Goal: Information Seeking & Learning: Check status

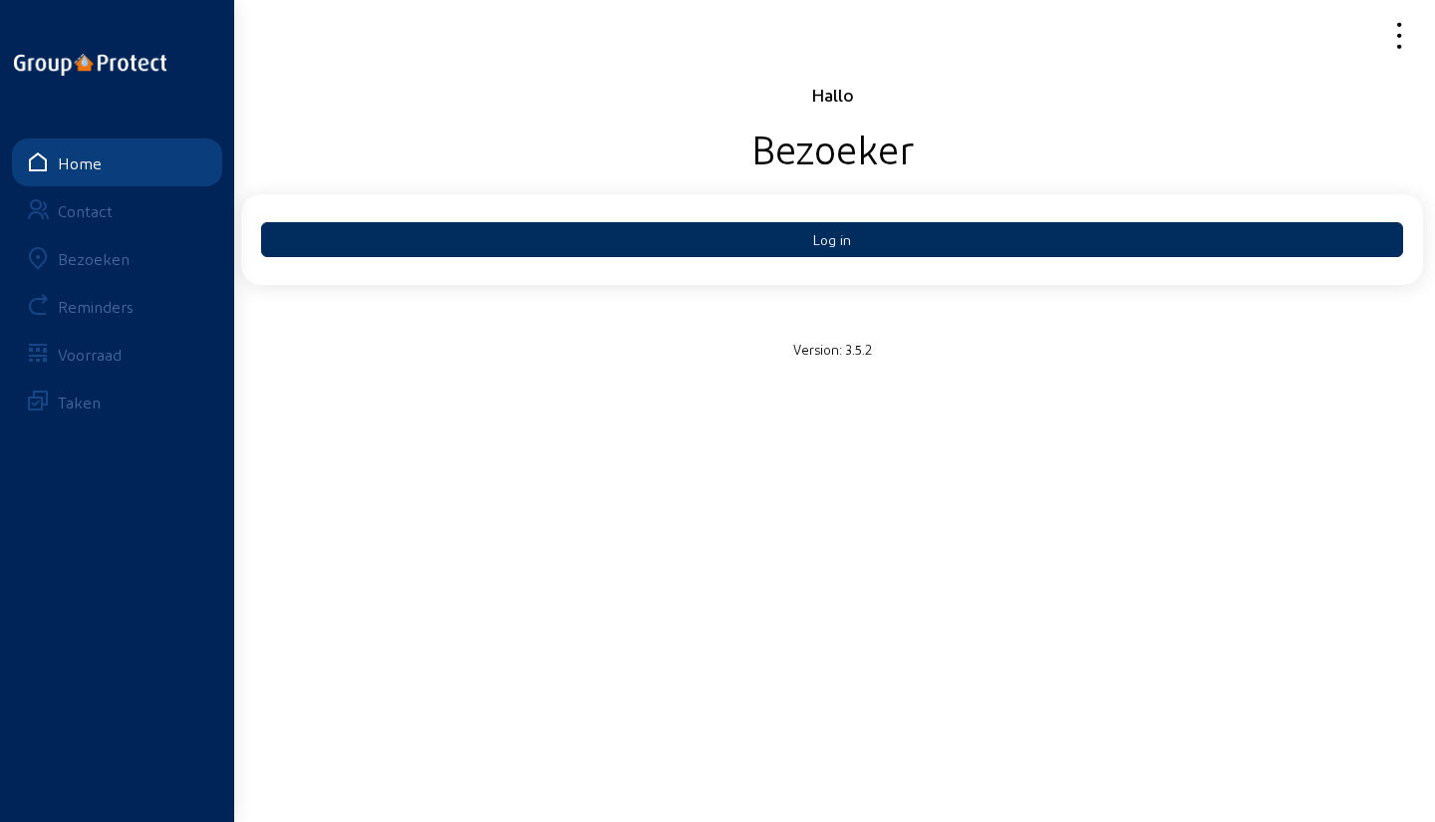
click at [594, 242] on button "Log in" at bounding box center [832, 239] width 1142 height 35
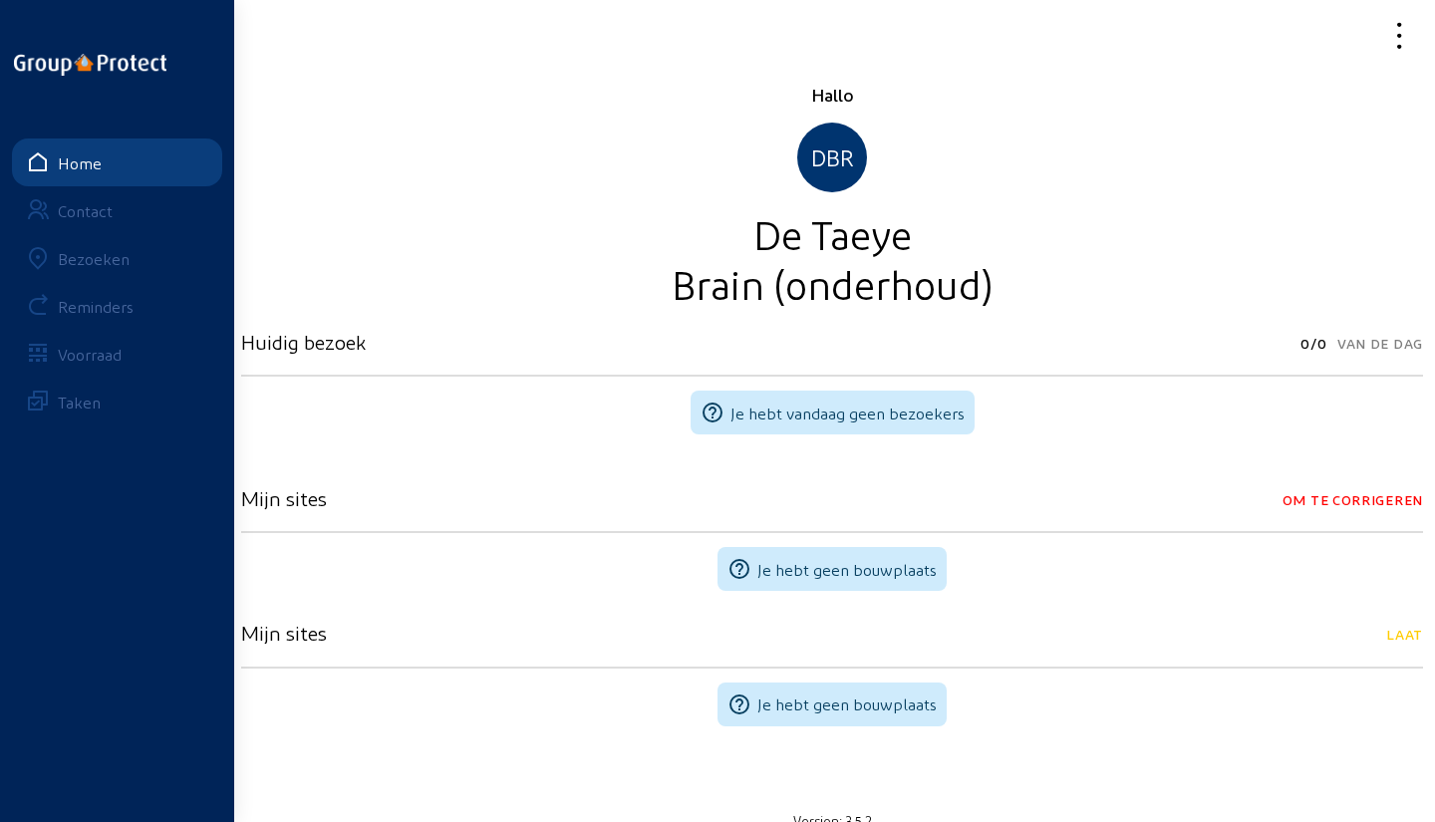
click at [114, 251] on div "Bezoeken" at bounding box center [94, 258] width 72 height 19
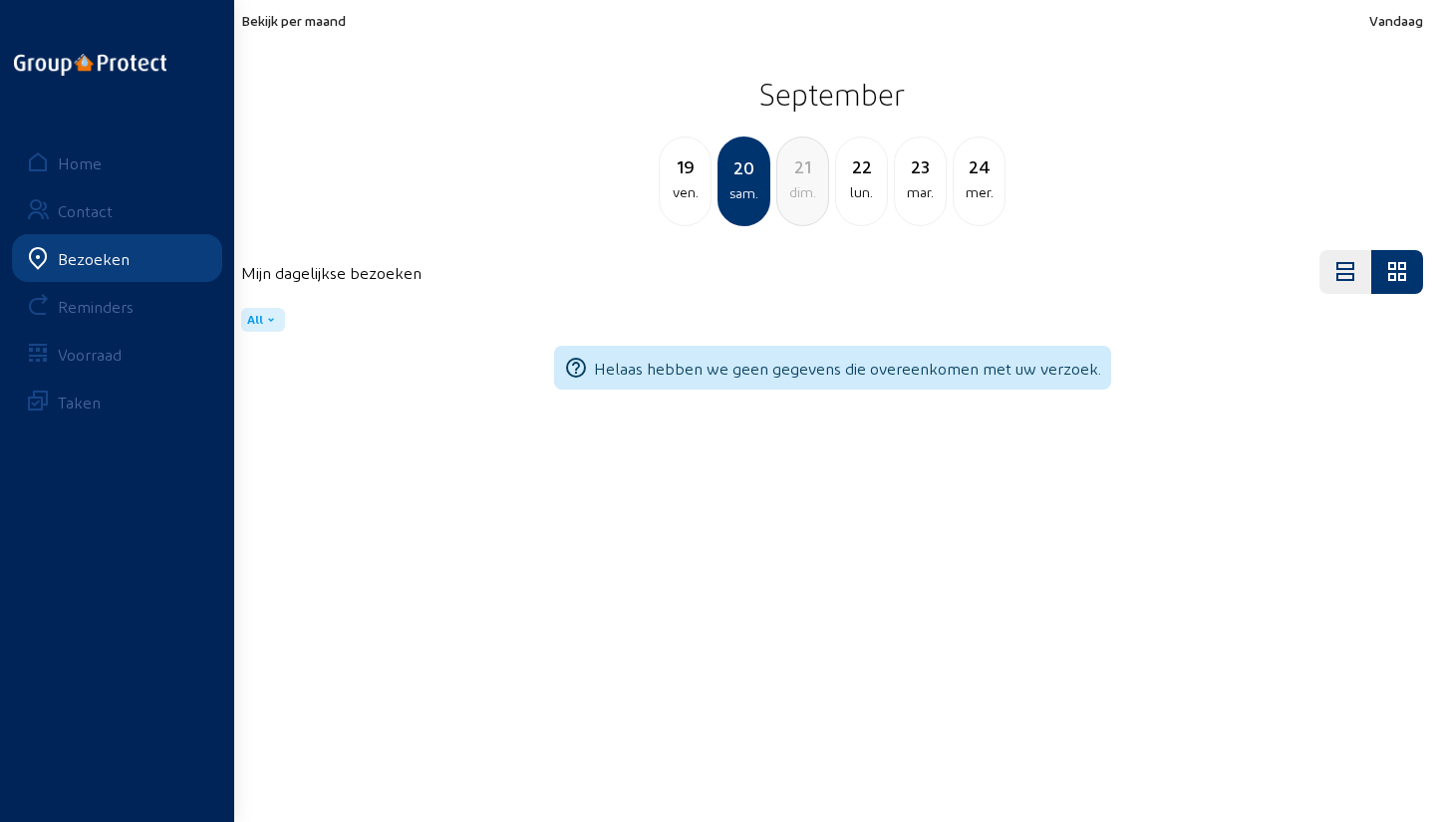
click at [691, 202] on div "ven." at bounding box center [685, 192] width 51 height 24
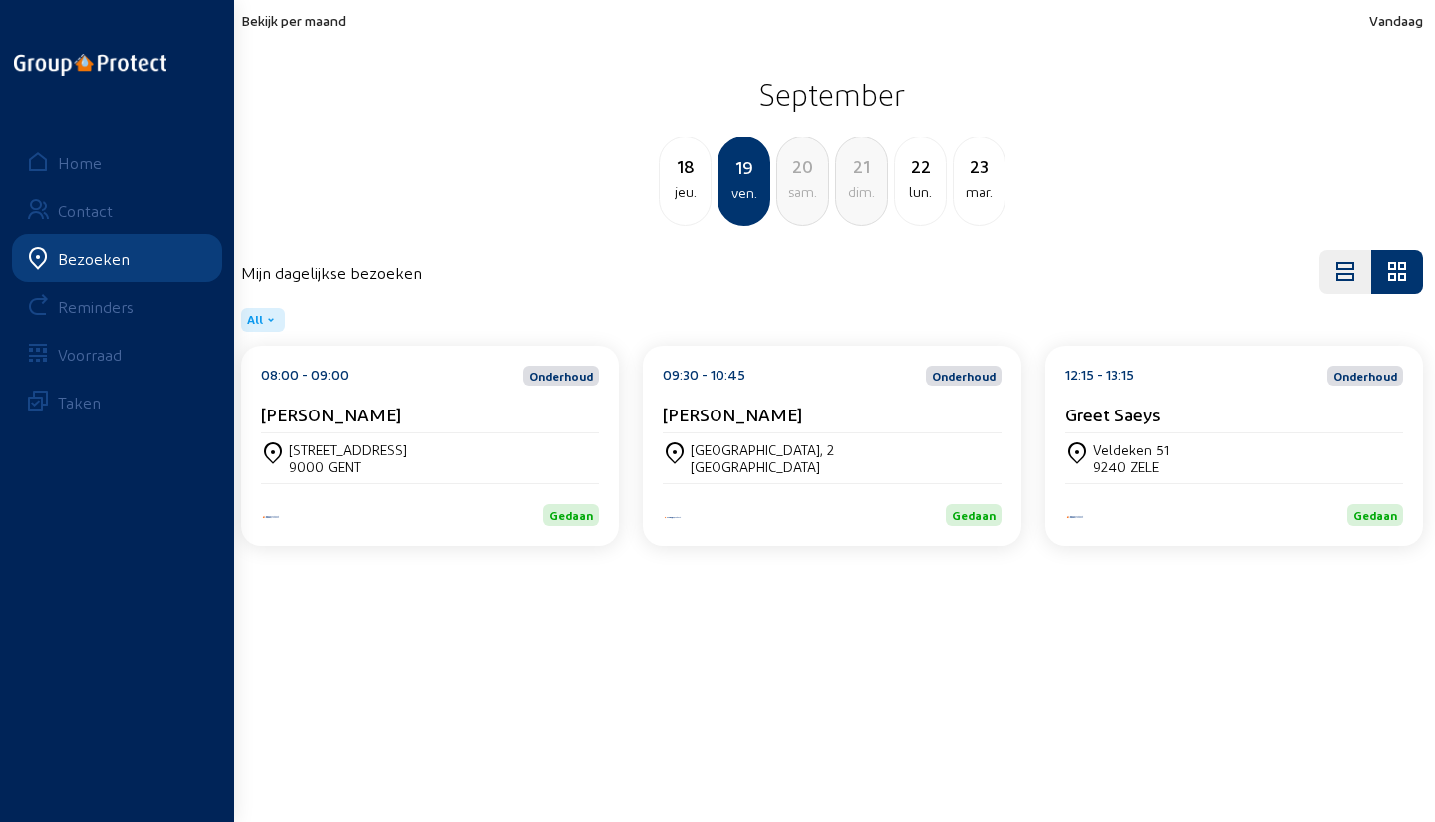
click at [691, 202] on div "jeu." at bounding box center [685, 192] width 51 height 24
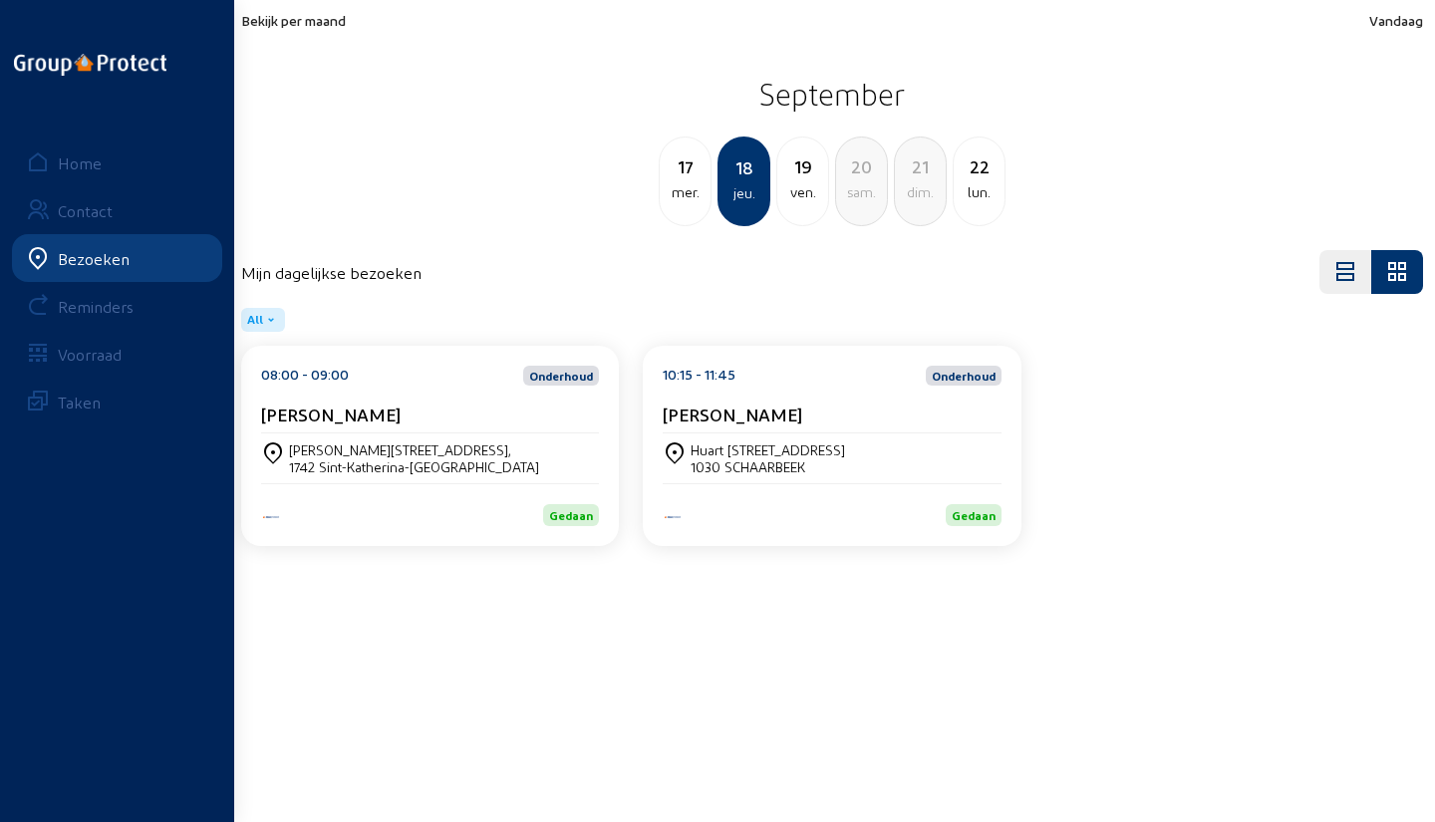
click at [691, 202] on div "mer." at bounding box center [685, 192] width 51 height 24
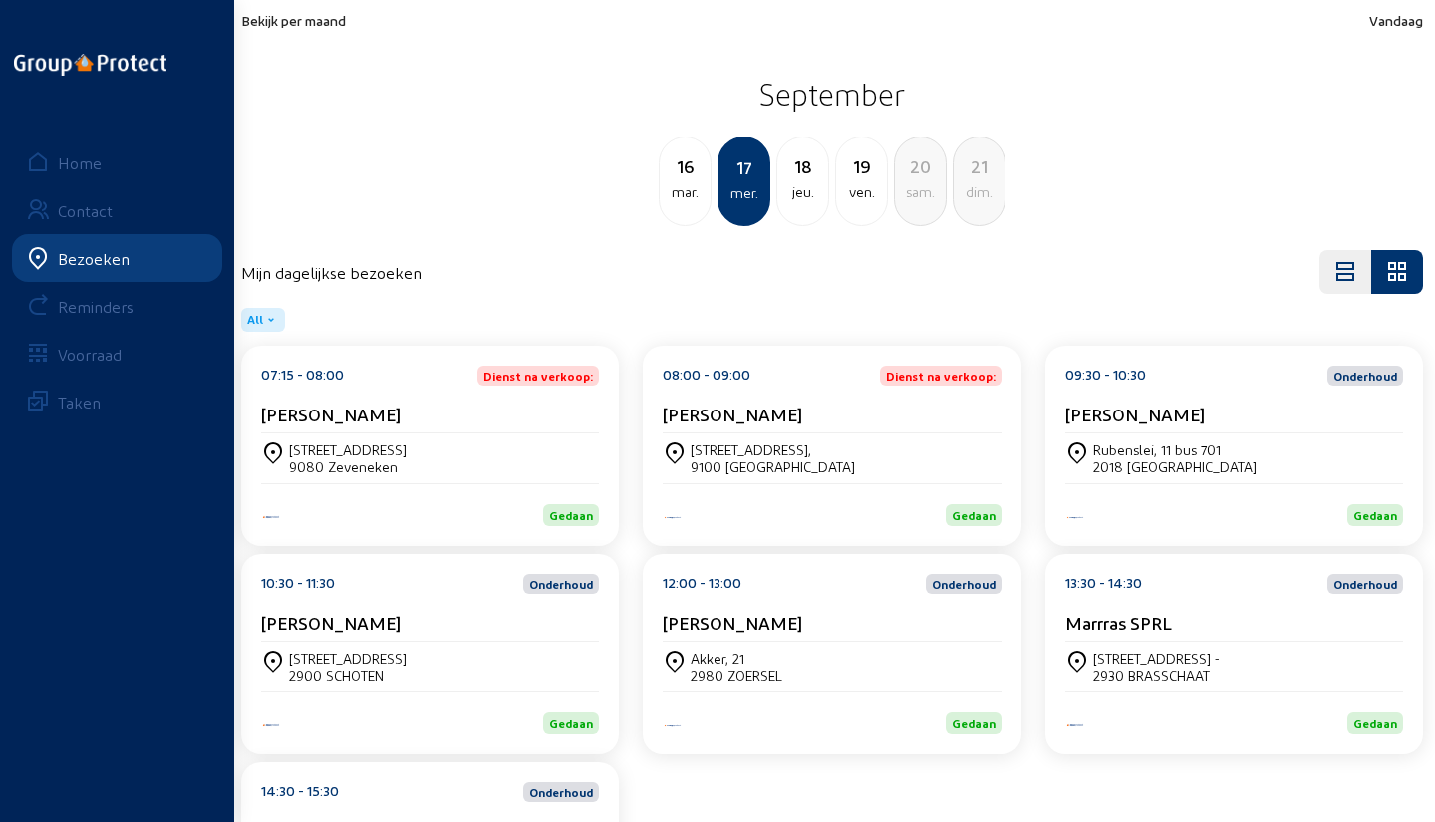
click at [691, 202] on div "mar." at bounding box center [685, 192] width 51 height 24
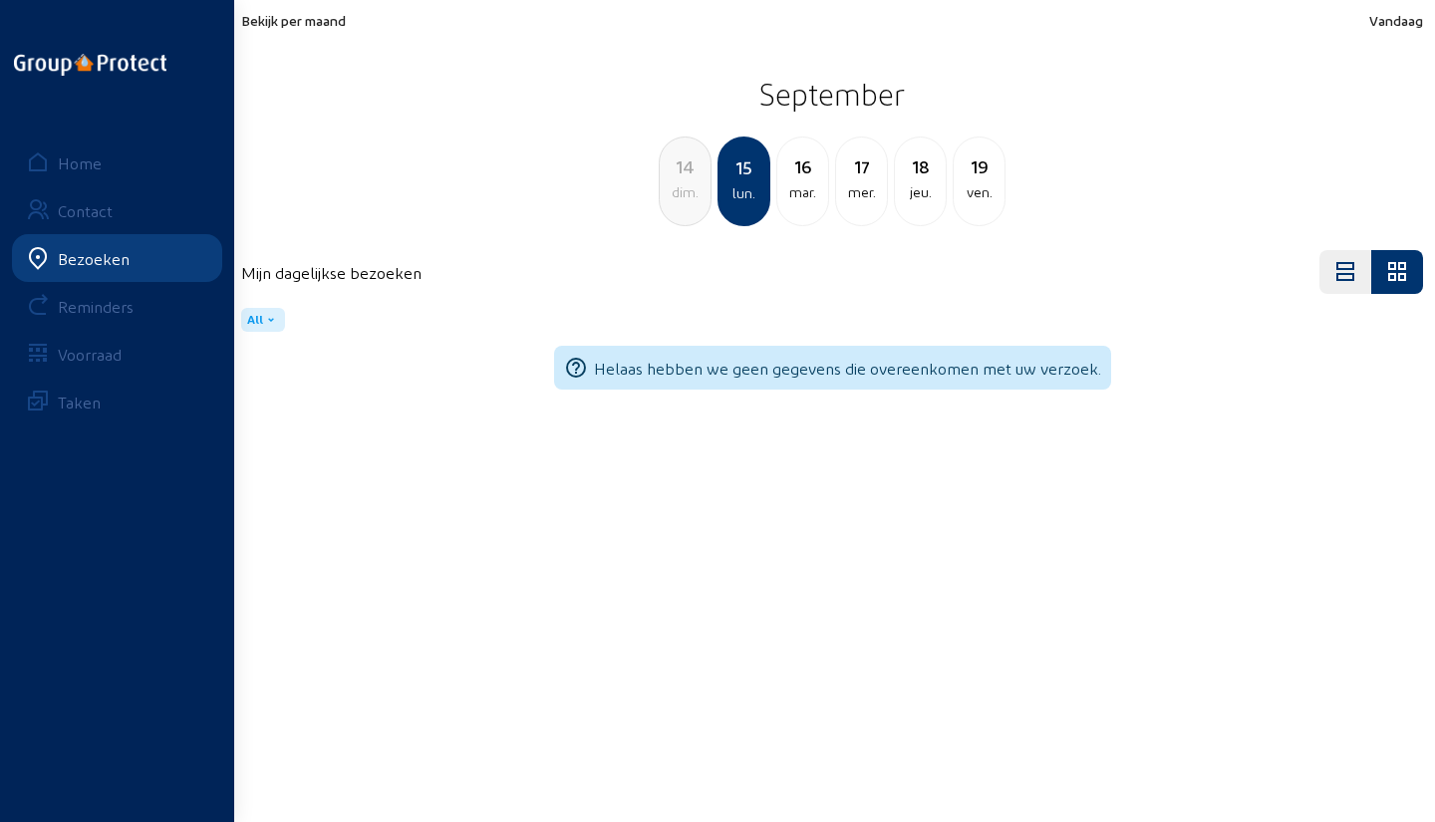
click at [691, 202] on div "dim." at bounding box center [685, 192] width 51 height 24
click at [691, 202] on div "sam." at bounding box center [685, 192] width 51 height 24
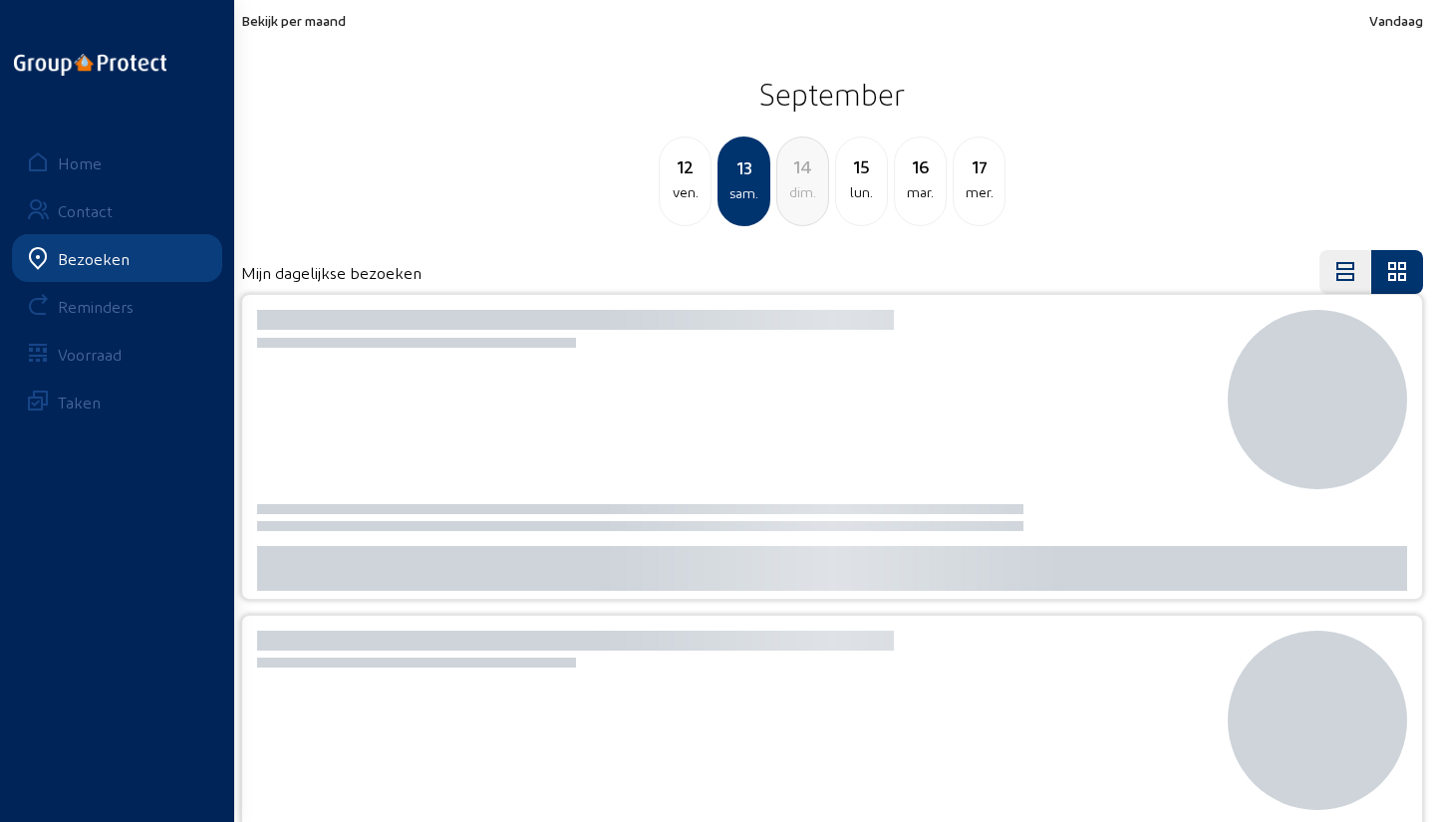
click at [691, 202] on div "ven." at bounding box center [685, 192] width 51 height 24
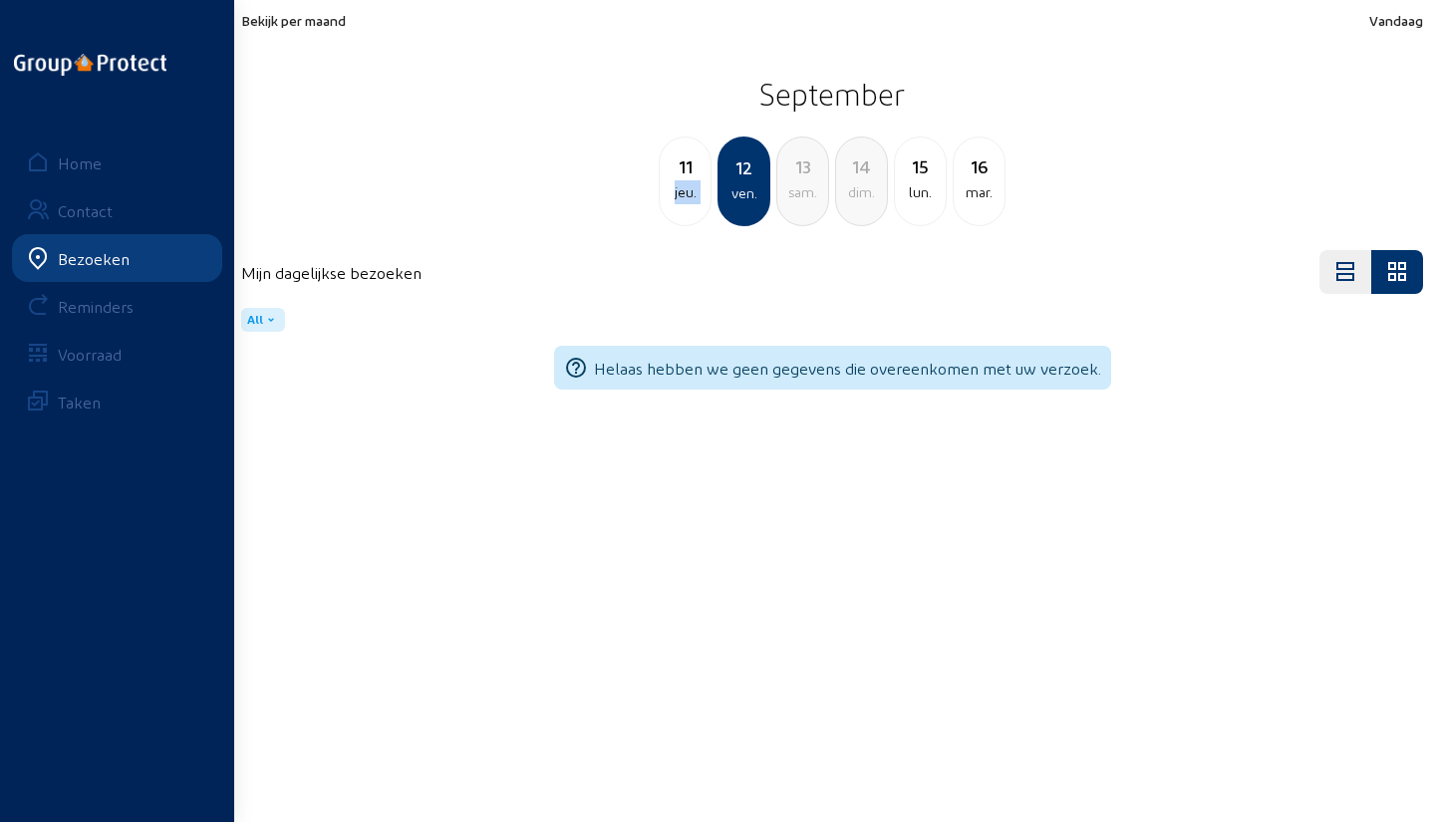
click at [691, 202] on div "jeu." at bounding box center [685, 192] width 51 height 24
click at [691, 202] on div "mer." at bounding box center [685, 192] width 51 height 24
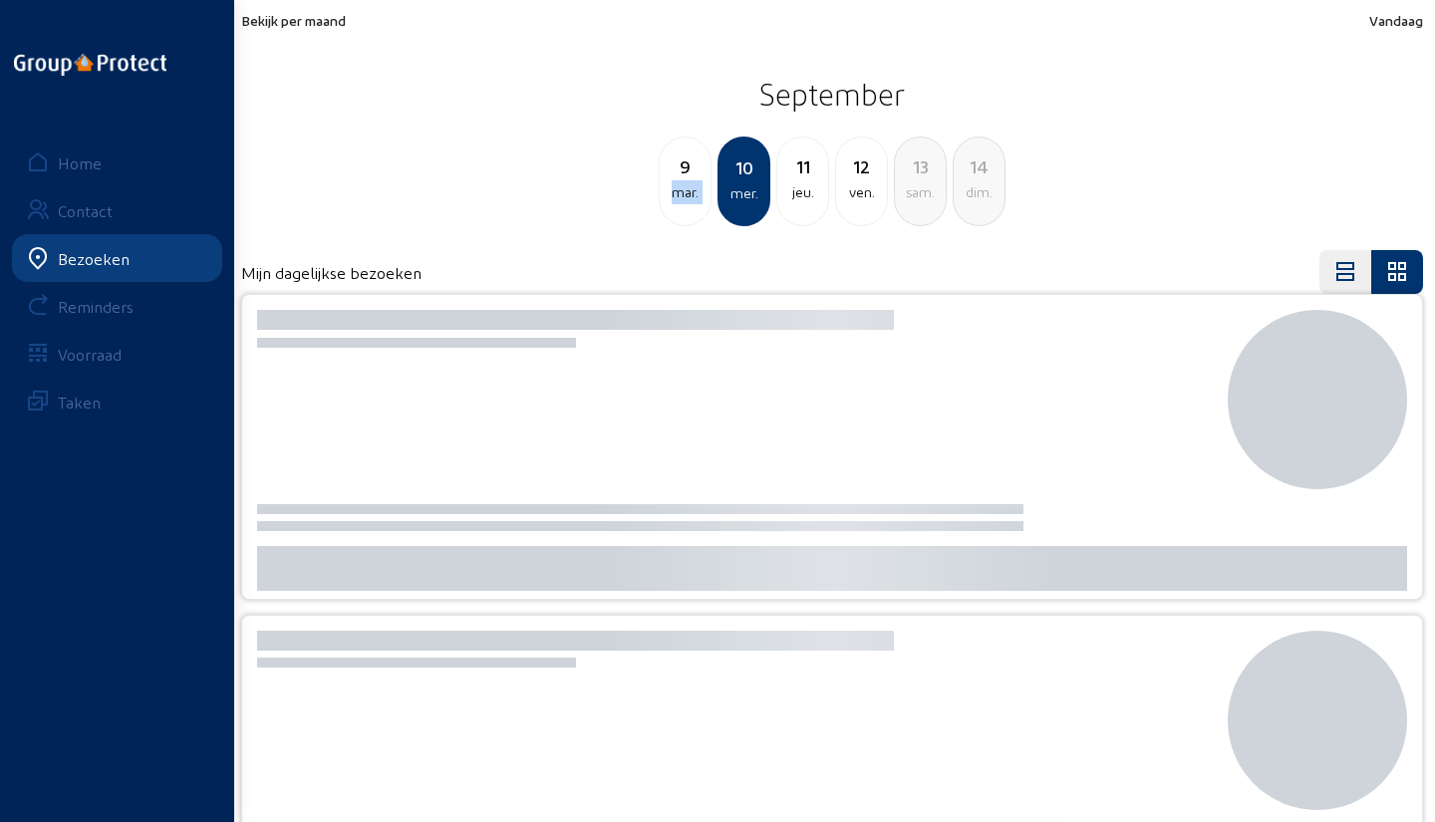
click at [691, 202] on div "mar." at bounding box center [685, 192] width 51 height 24
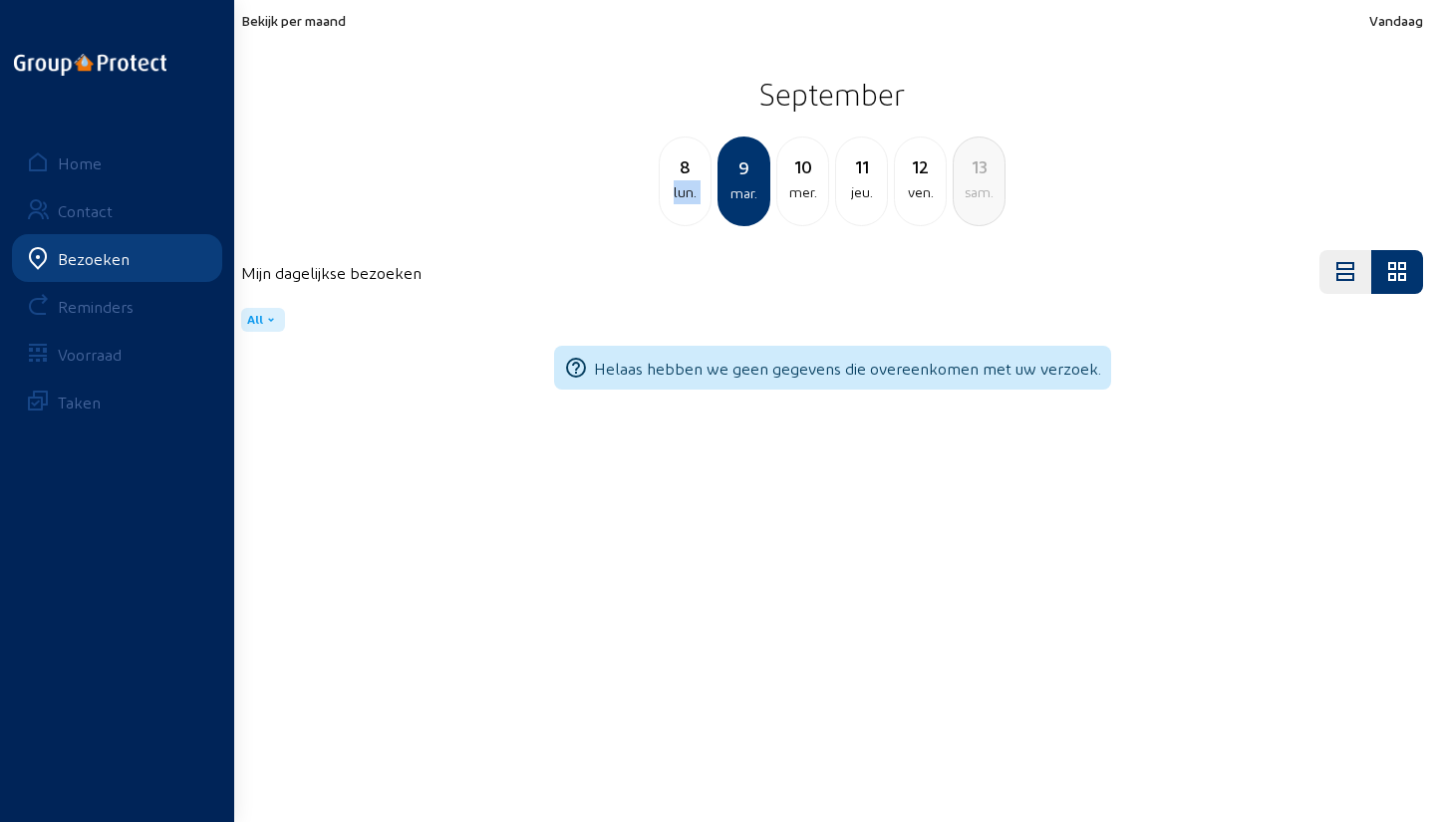
click at [691, 202] on div "lun." at bounding box center [685, 192] width 51 height 24
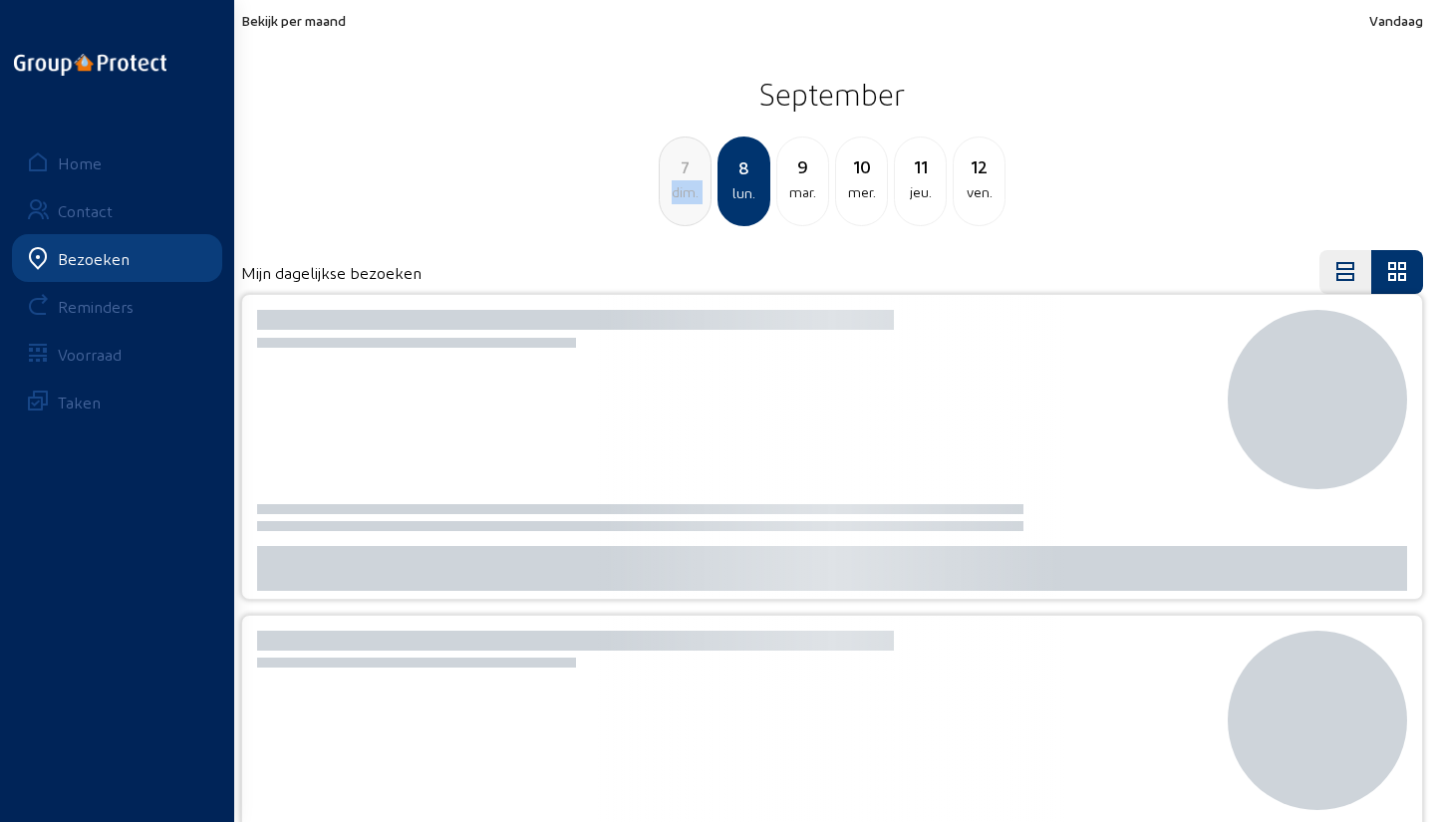
click at [691, 202] on div "dim." at bounding box center [685, 192] width 51 height 24
click at [691, 202] on div "sam." at bounding box center [685, 192] width 51 height 24
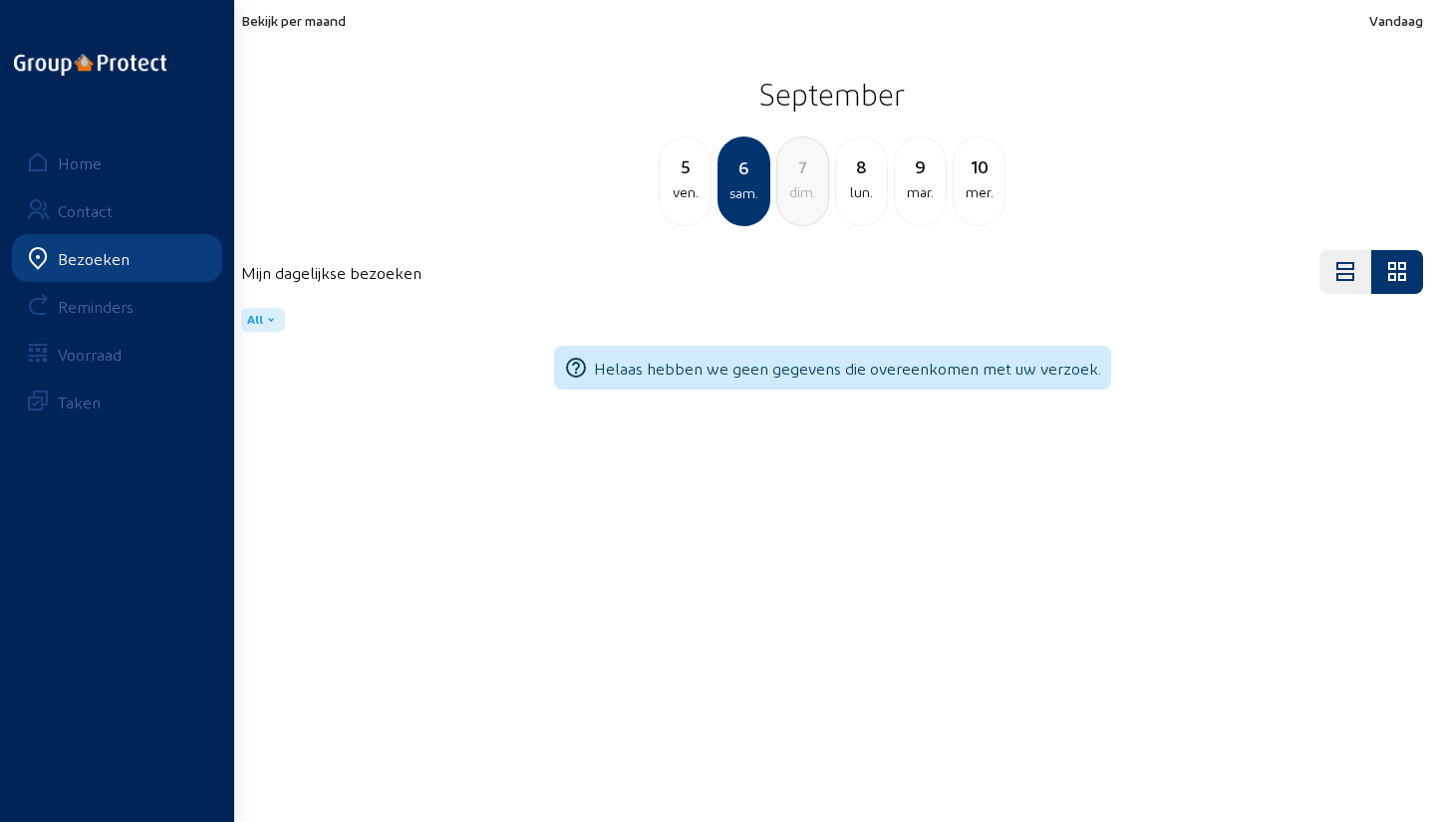
click at [691, 202] on div "ven." at bounding box center [685, 192] width 51 height 24
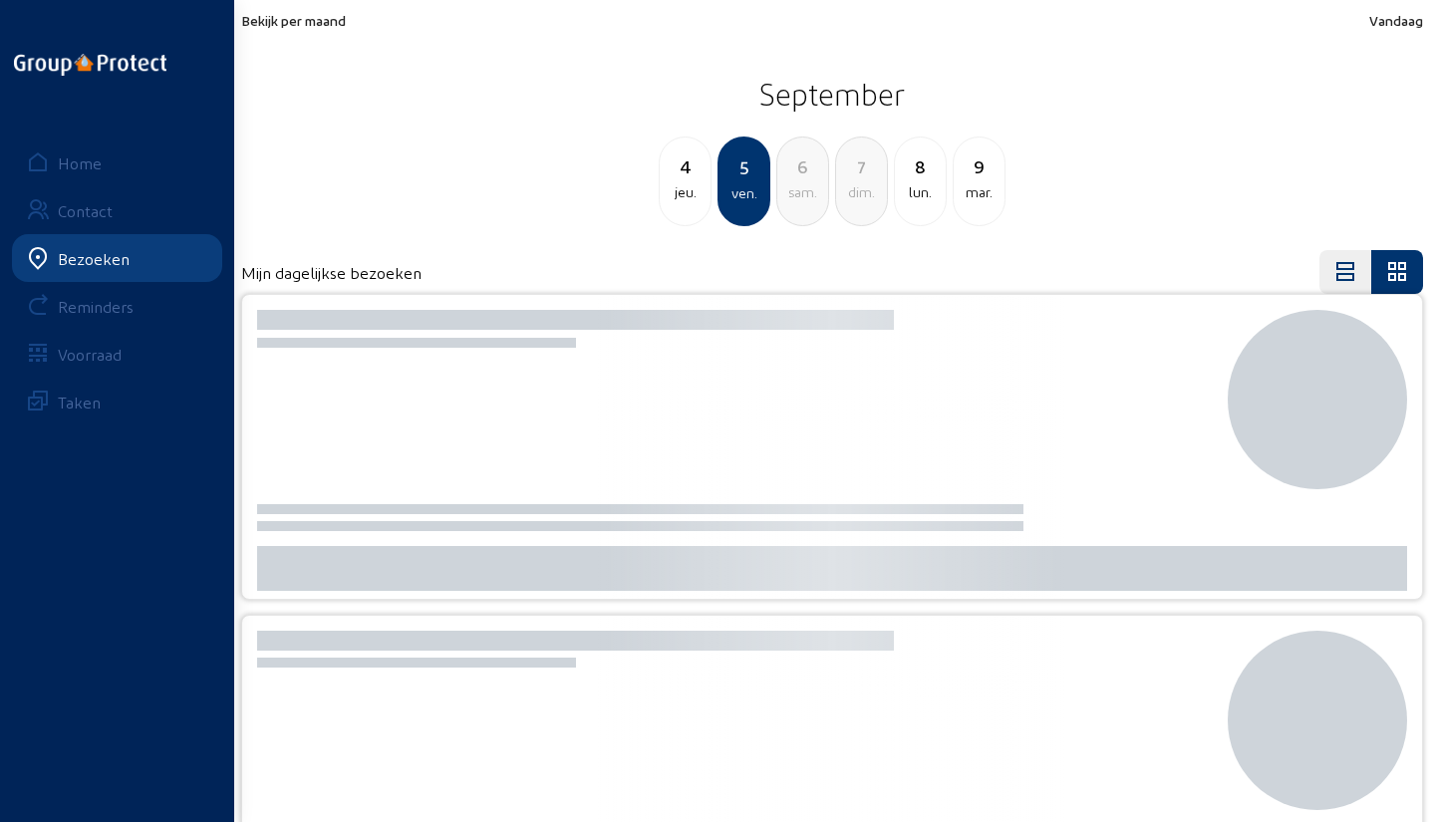
click at [691, 202] on div "jeu." at bounding box center [685, 192] width 51 height 24
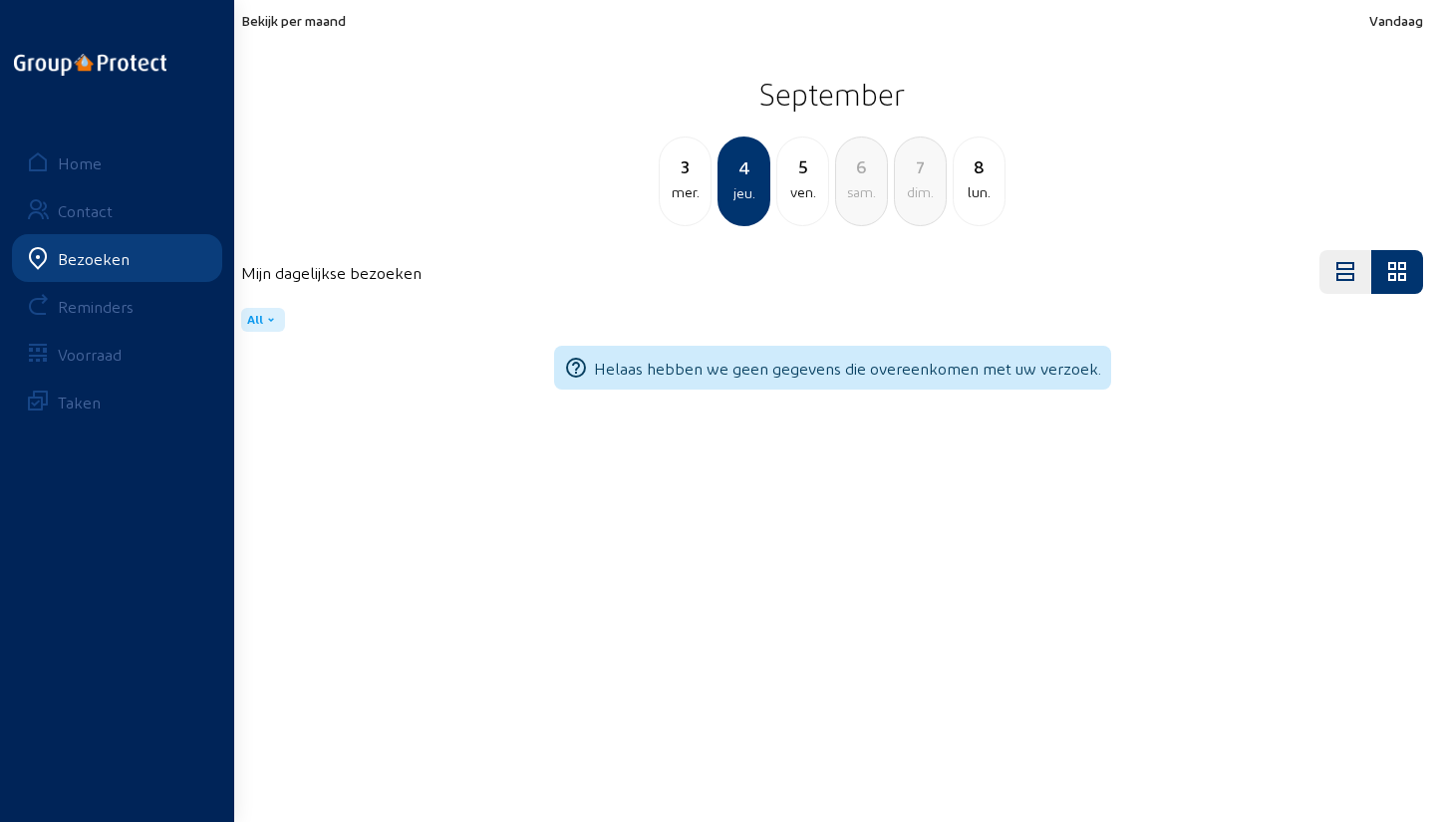
click at [691, 202] on div "mer." at bounding box center [685, 192] width 51 height 24
click at [691, 202] on div "mar." at bounding box center [685, 192] width 51 height 24
click at [691, 202] on div "lun." at bounding box center [685, 192] width 51 height 24
click at [795, 182] on div "mar." at bounding box center [802, 192] width 51 height 24
click at [795, 182] on div "mer." at bounding box center [802, 192] width 51 height 24
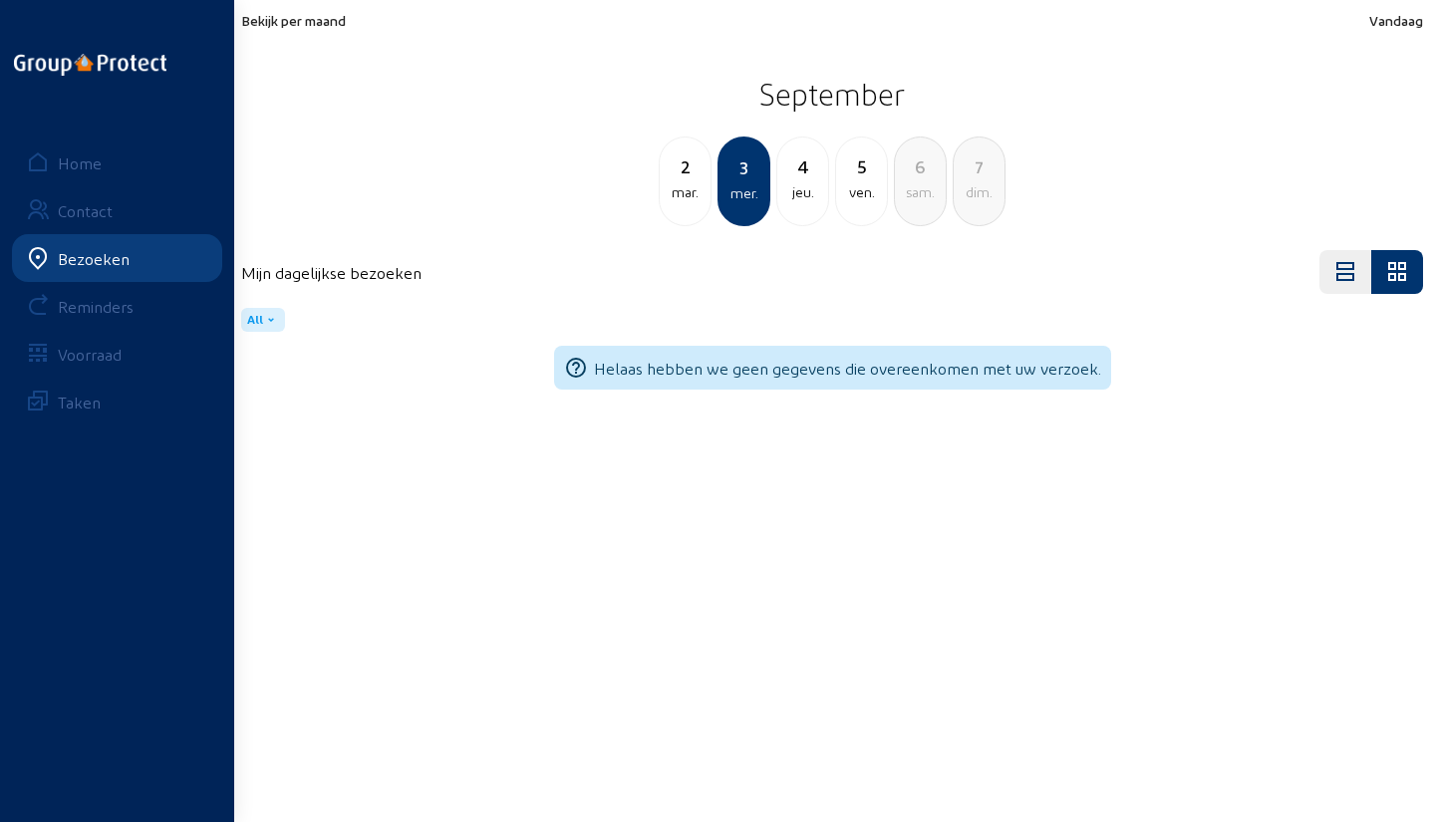
click at [795, 182] on div "jeu." at bounding box center [802, 192] width 51 height 24
click at [795, 182] on div "ven." at bounding box center [802, 192] width 51 height 24
click at [795, 182] on div "sam." at bounding box center [802, 192] width 51 height 24
click at [795, 182] on div "dim." at bounding box center [802, 192] width 51 height 24
click at [795, 182] on div "lun." at bounding box center [802, 192] width 51 height 24
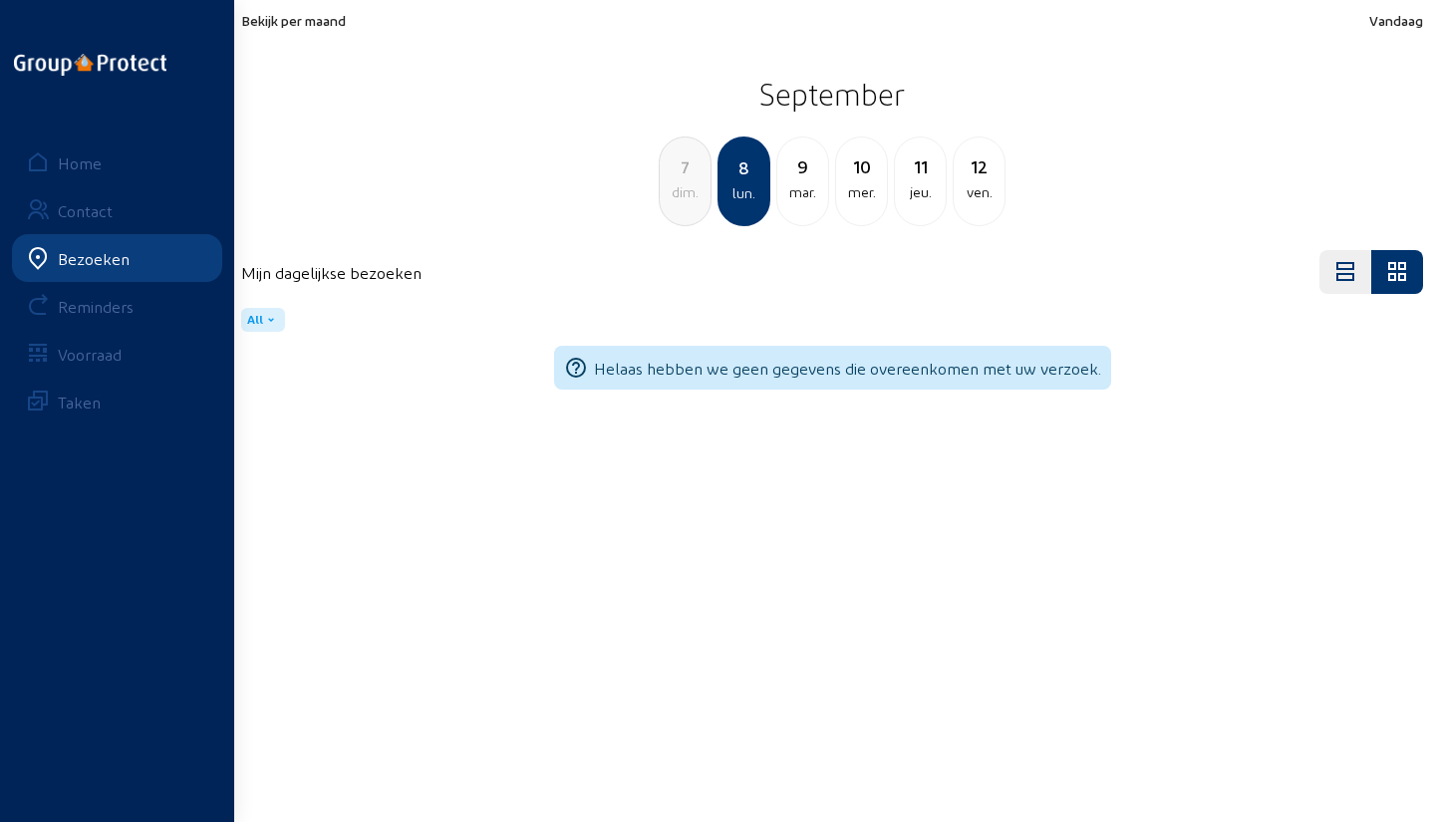
click at [795, 182] on div "mar." at bounding box center [802, 192] width 51 height 24
click at [795, 182] on div "mer." at bounding box center [802, 192] width 51 height 24
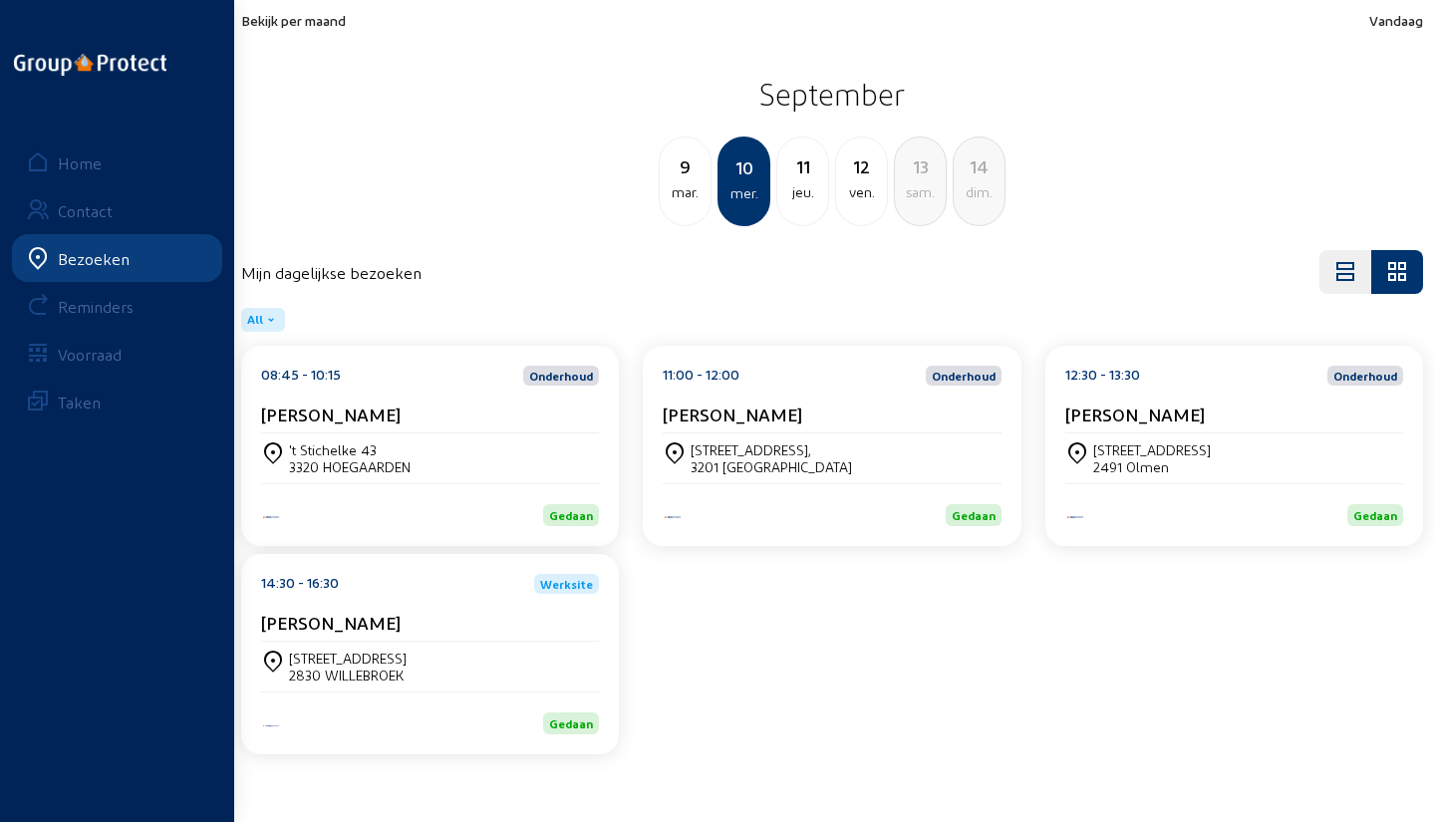
click at [935, 436] on div "[STREET_ADDRESS]" at bounding box center [832, 459] width 338 height 50
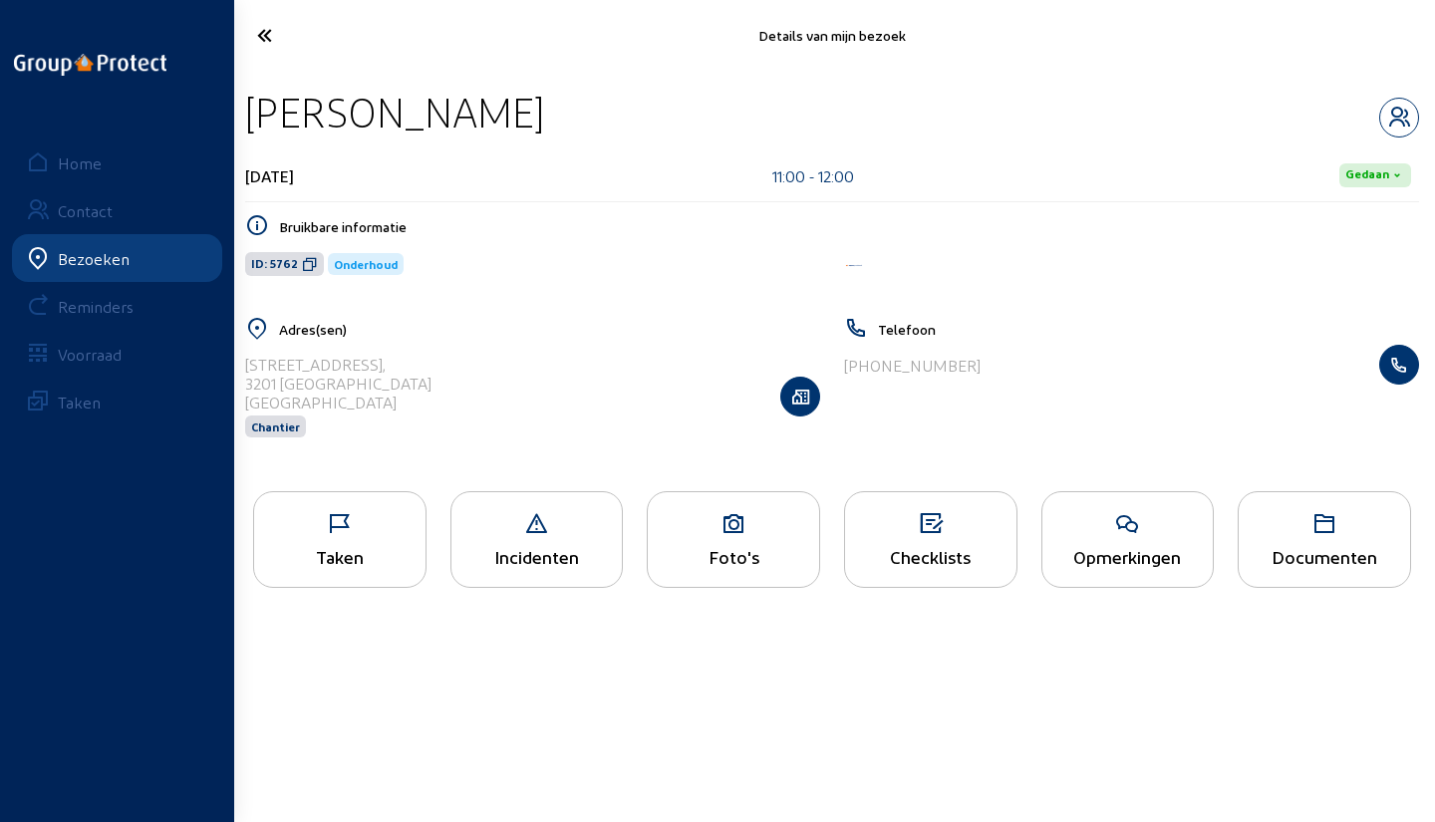
click at [402, 510] on div "Taken" at bounding box center [339, 539] width 173 height 97
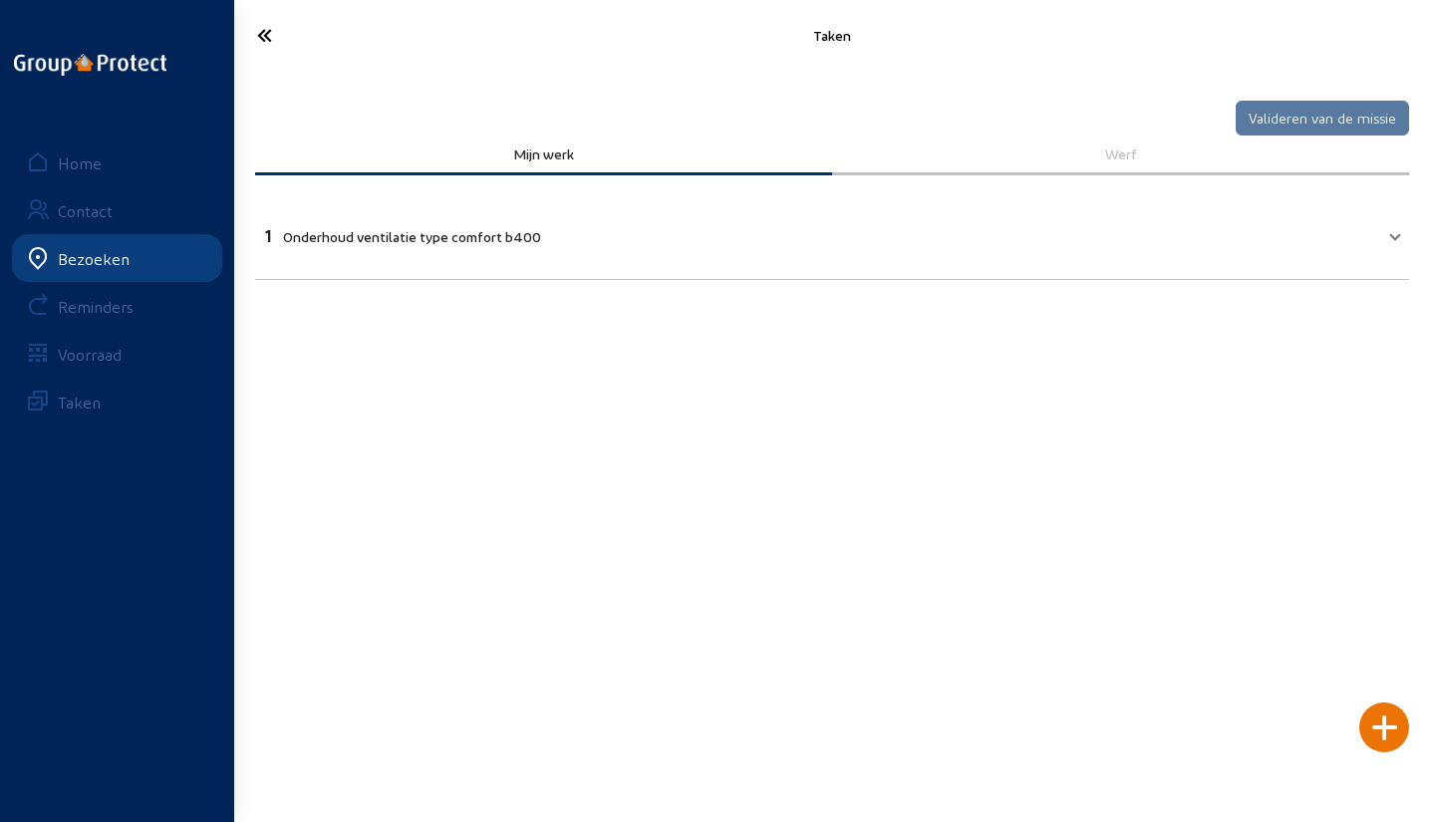
click at [274, 26] on icon at bounding box center [329, 35] width 165 height 35
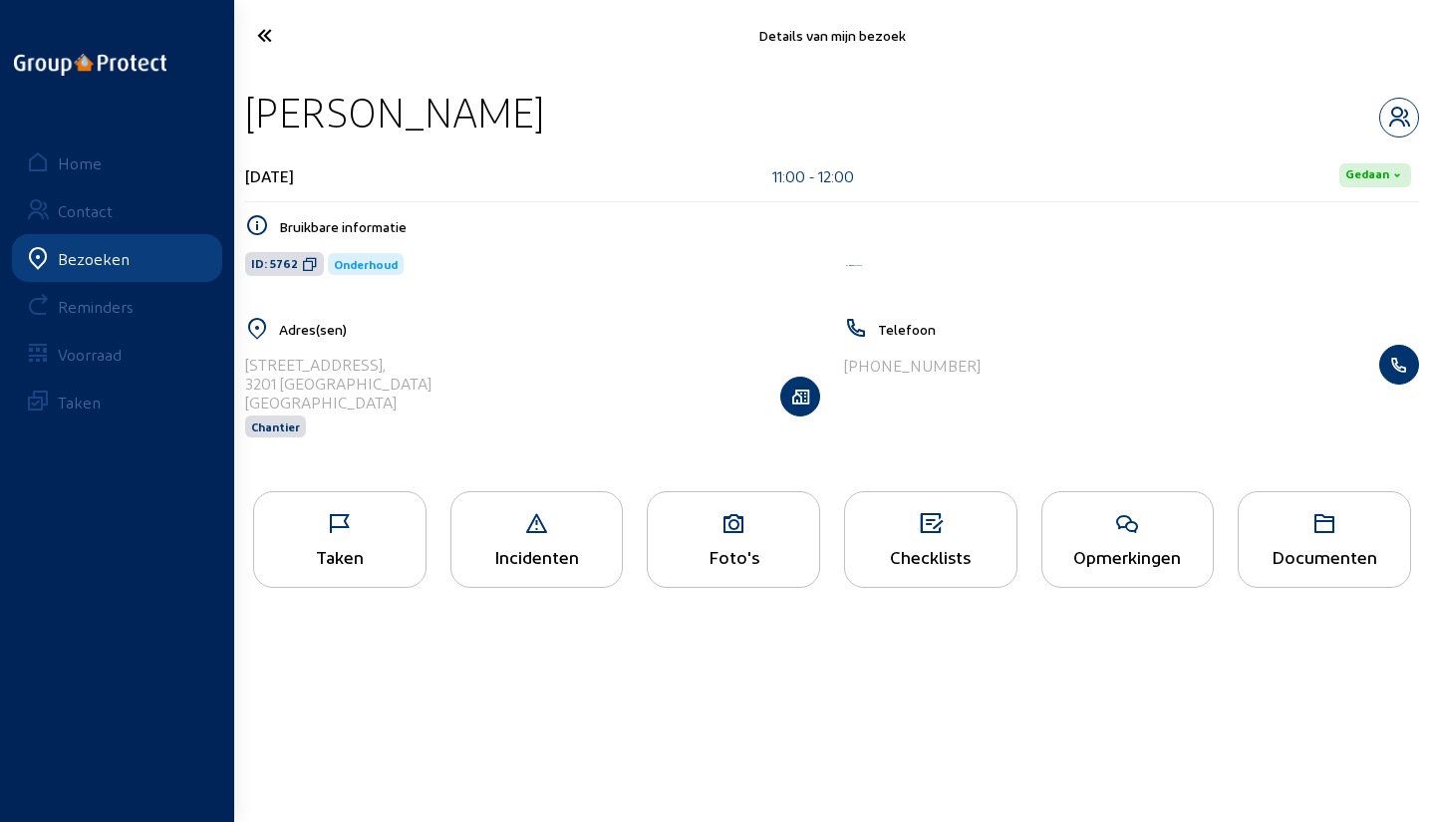
click at [274, 26] on icon at bounding box center [329, 35] width 165 height 35
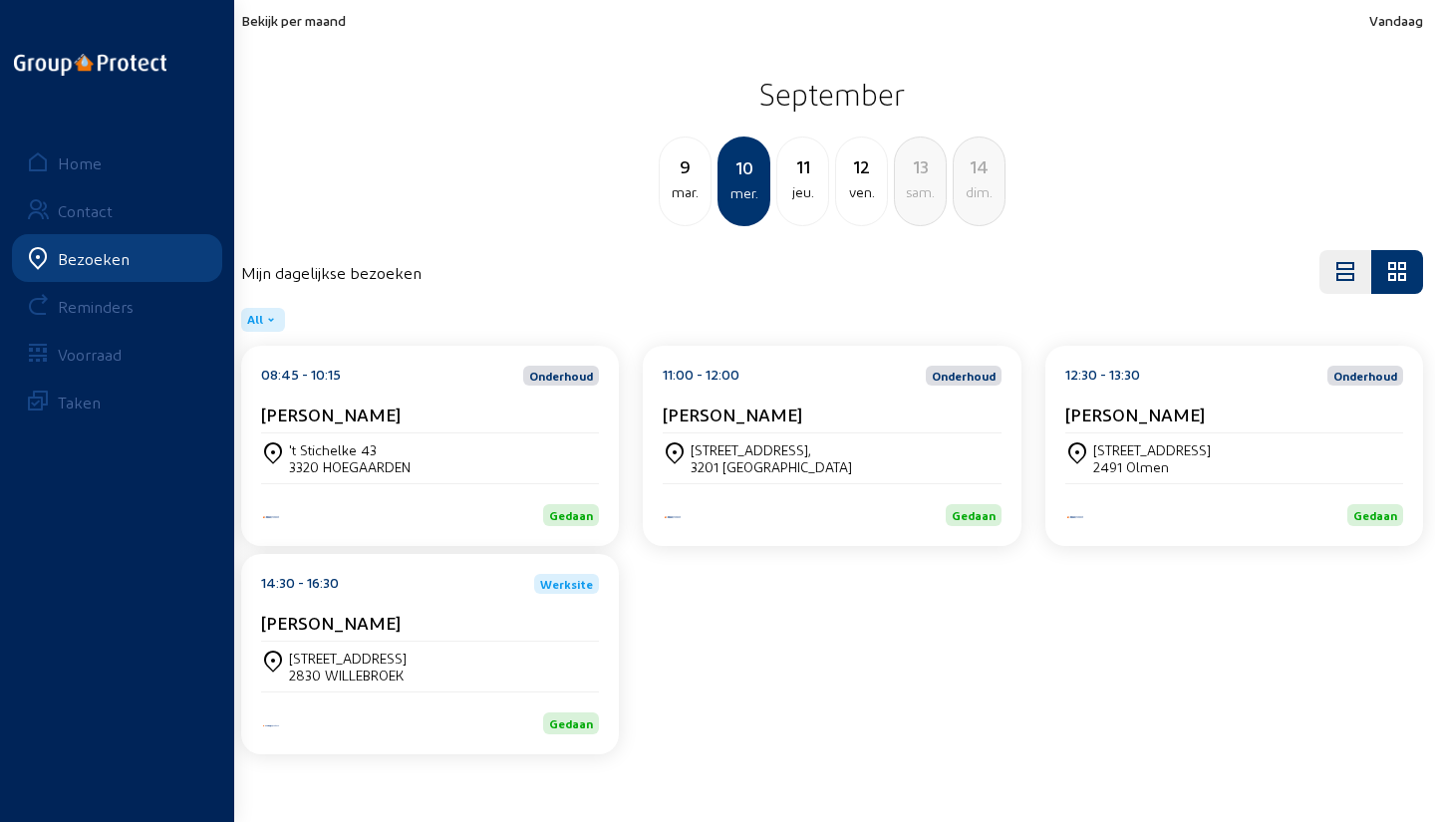
click at [482, 474] on div "'t Stichelke 43 3320 HOEGAARDEN" at bounding box center [430, 459] width 338 height 50
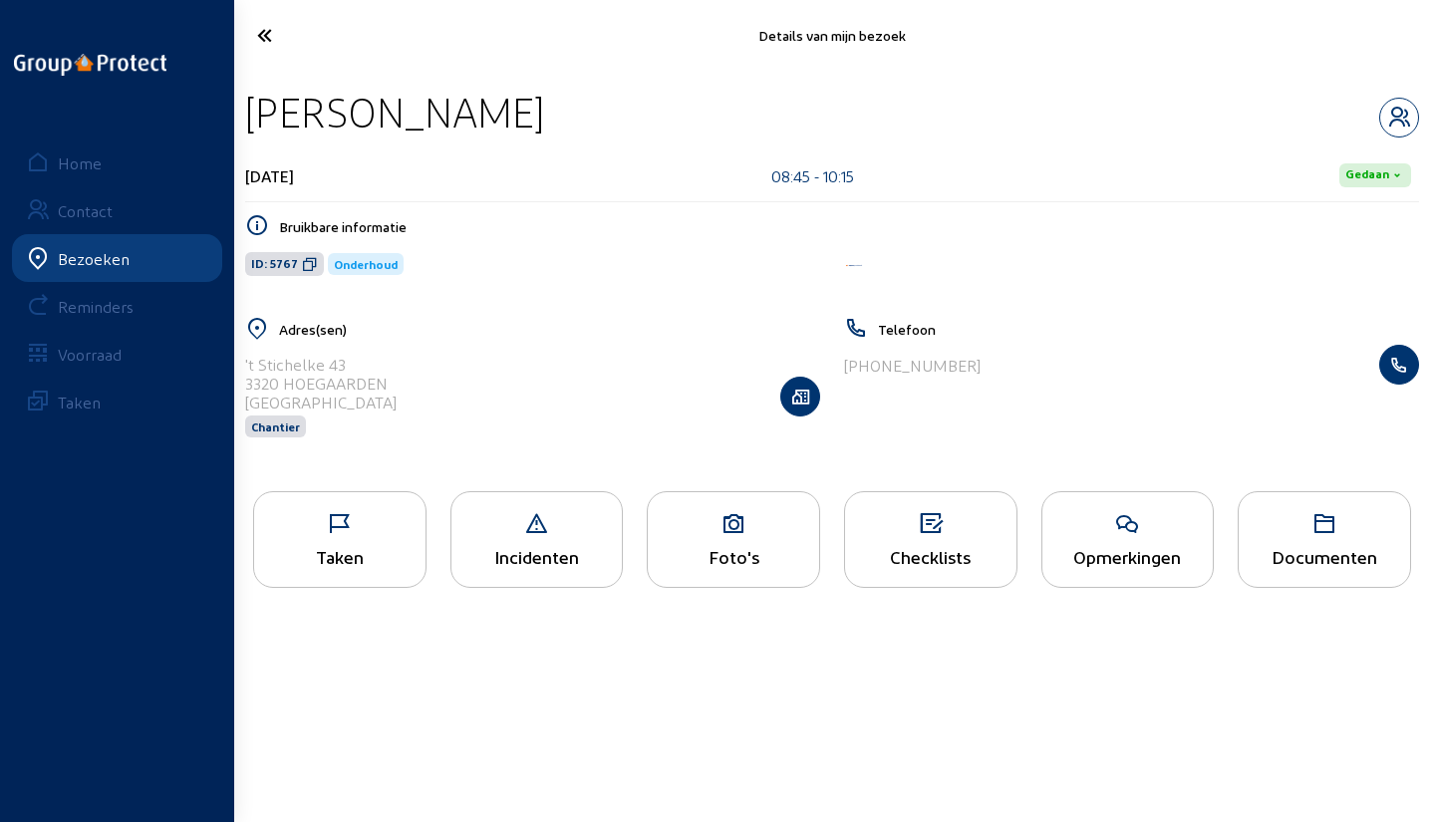
click at [375, 552] on div "Taken" at bounding box center [339, 556] width 171 height 21
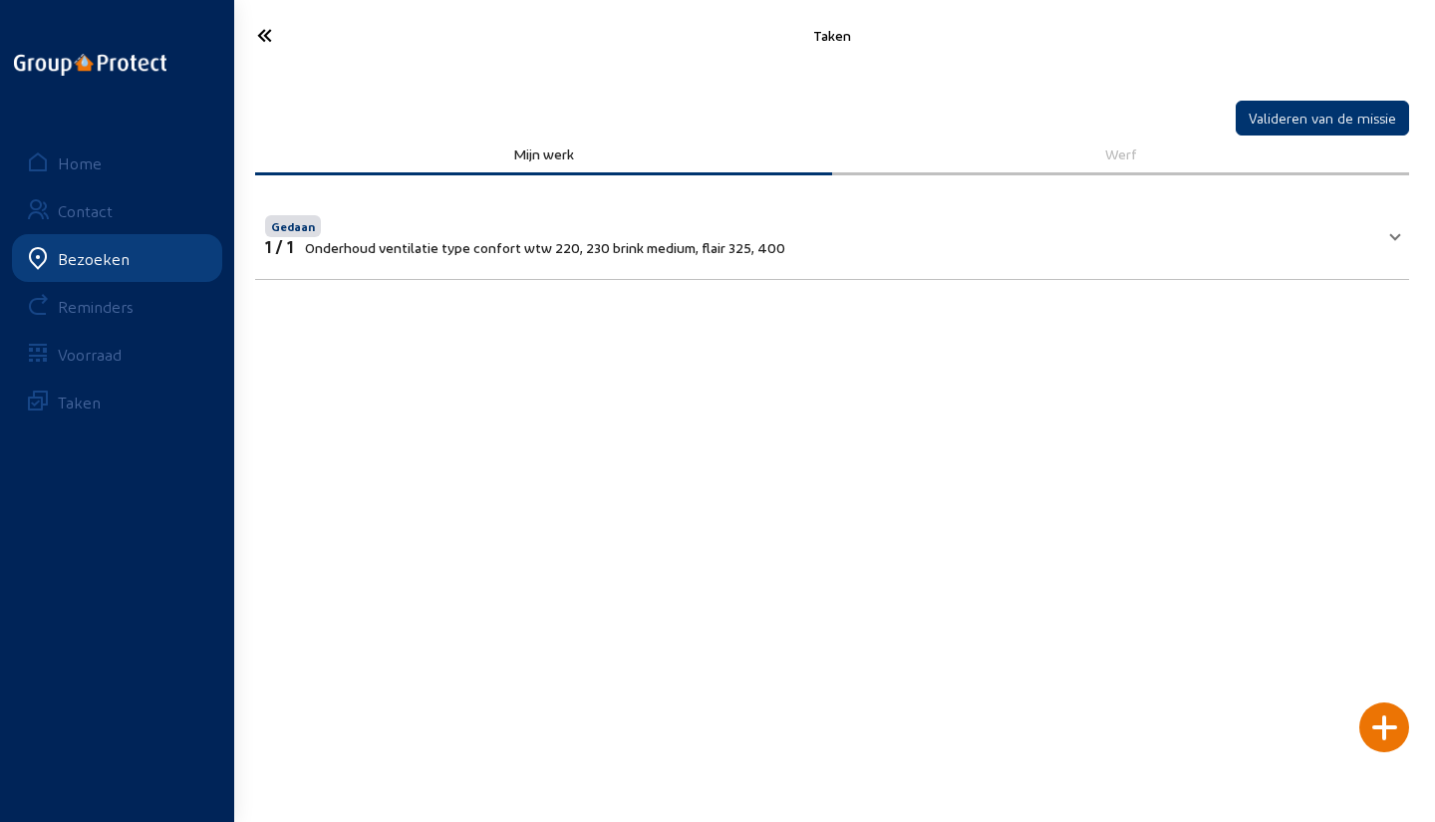
click at [278, 36] on icon at bounding box center [329, 35] width 165 height 35
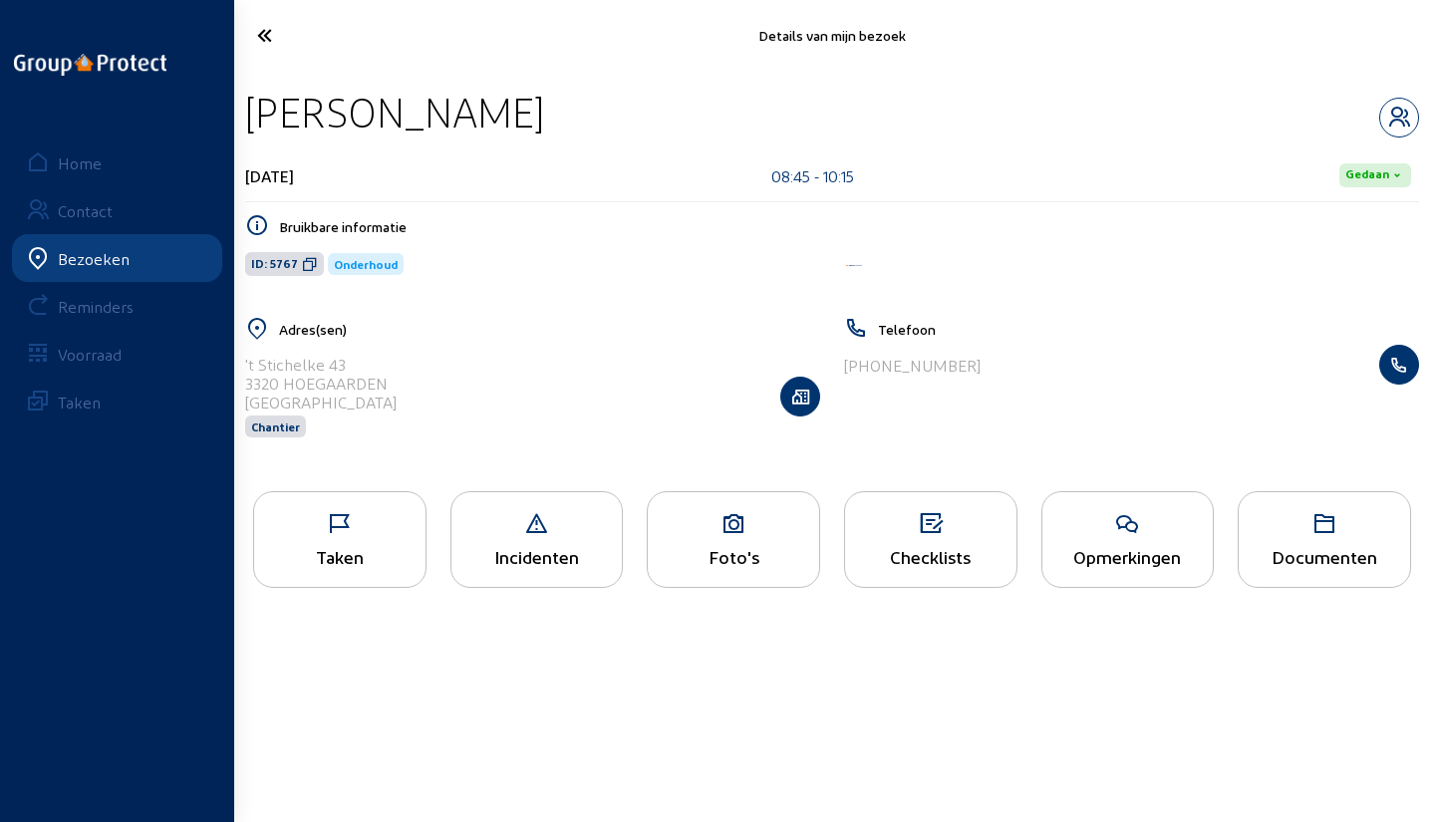
click at [278, 36] on icon at bounding box center [329, 35] width 165 height 35
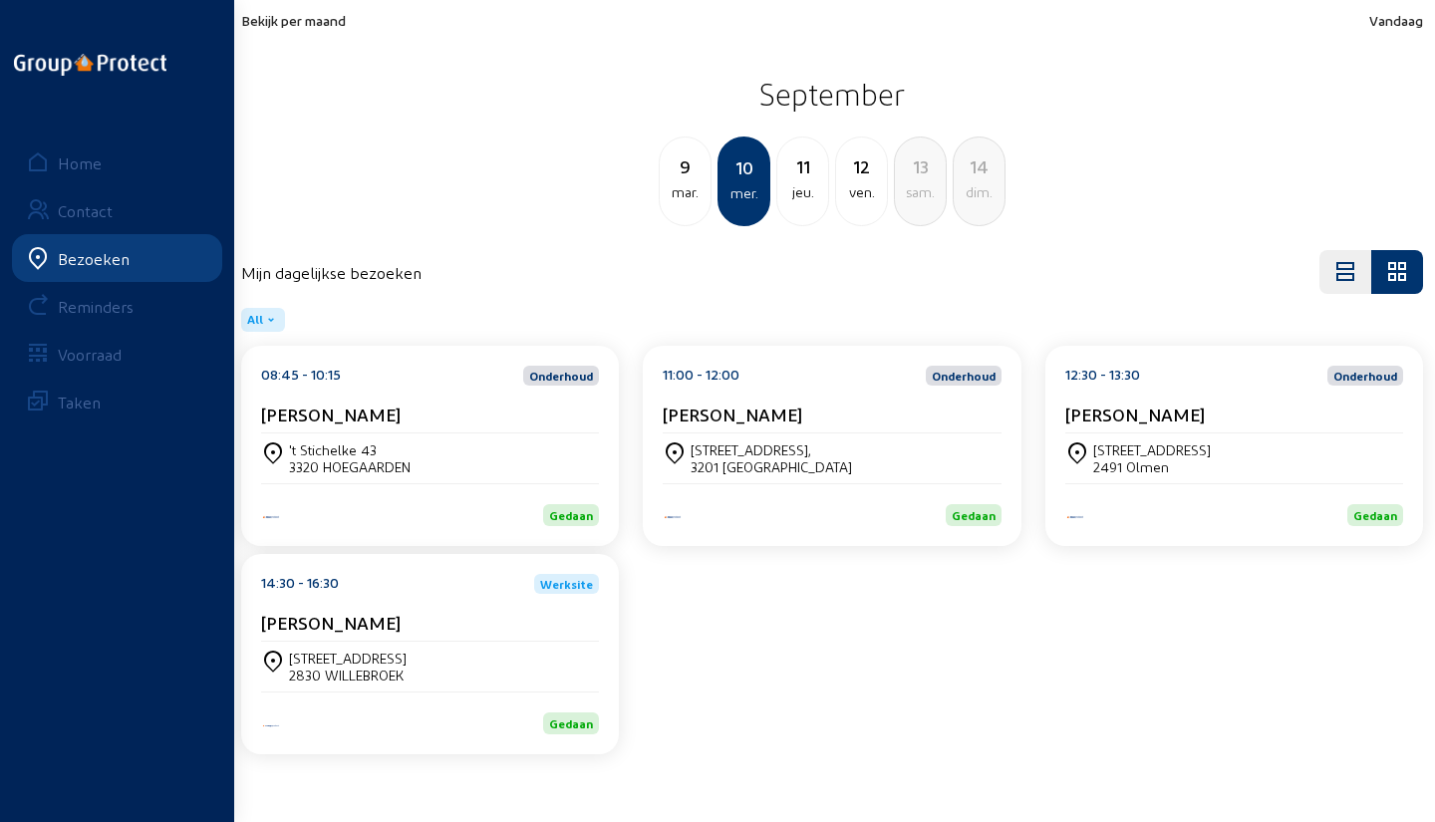
click at [797, 186] on div "jeu." at bounding box center [802, 192] width 51 height 24
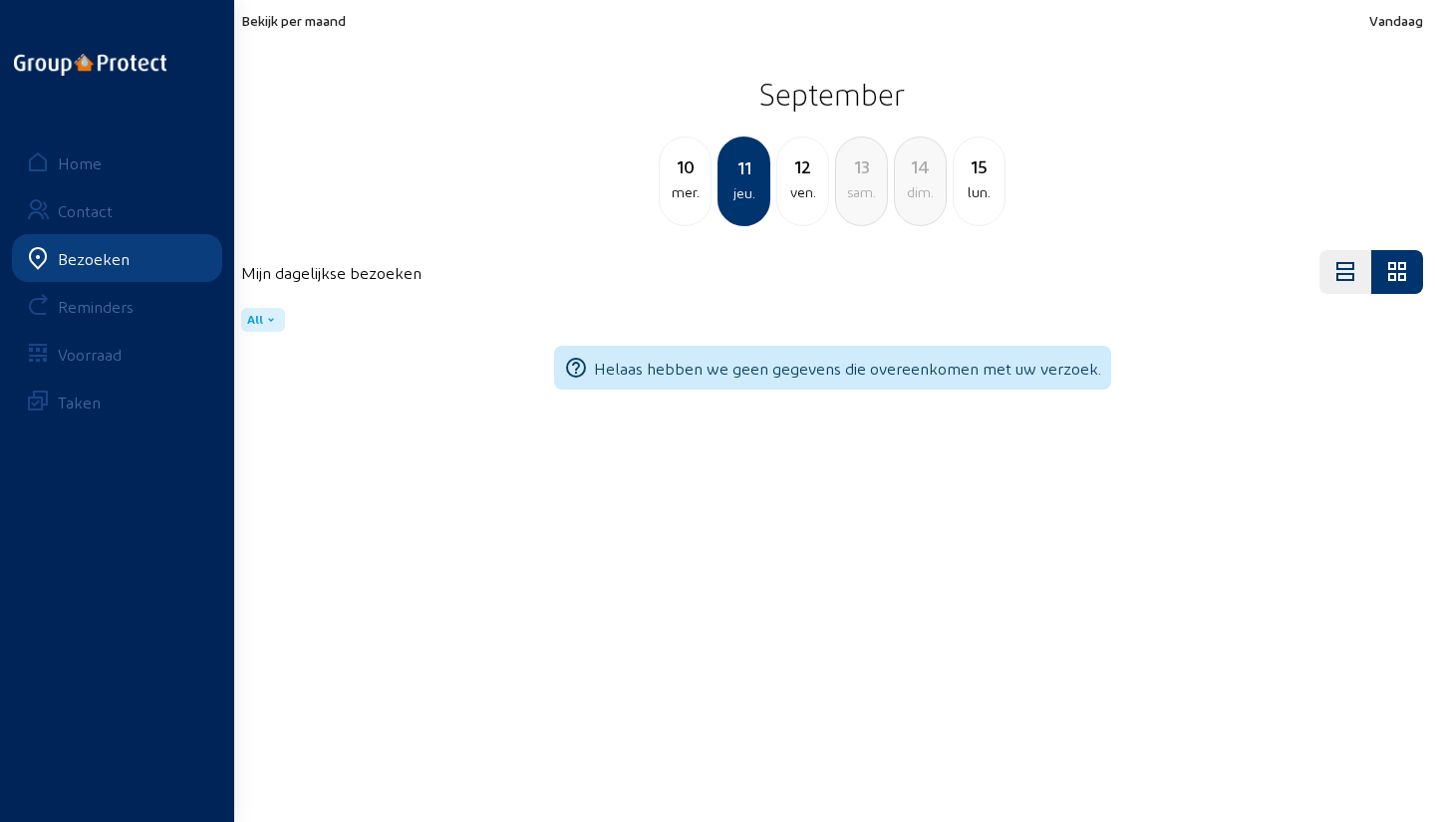
click at [805, 176] on div "12" at bounding box center [802, 166] width 51 height 28
click at [917, 178] on div "15" at bounding box center [920, 166] width 51 height 28
click at [792, 196] on div "mar." at bounding box center [802, 192] width 51 height 24
click at [792, 196] on div "mer." at bounding box center [802, 192] width 51 height 24
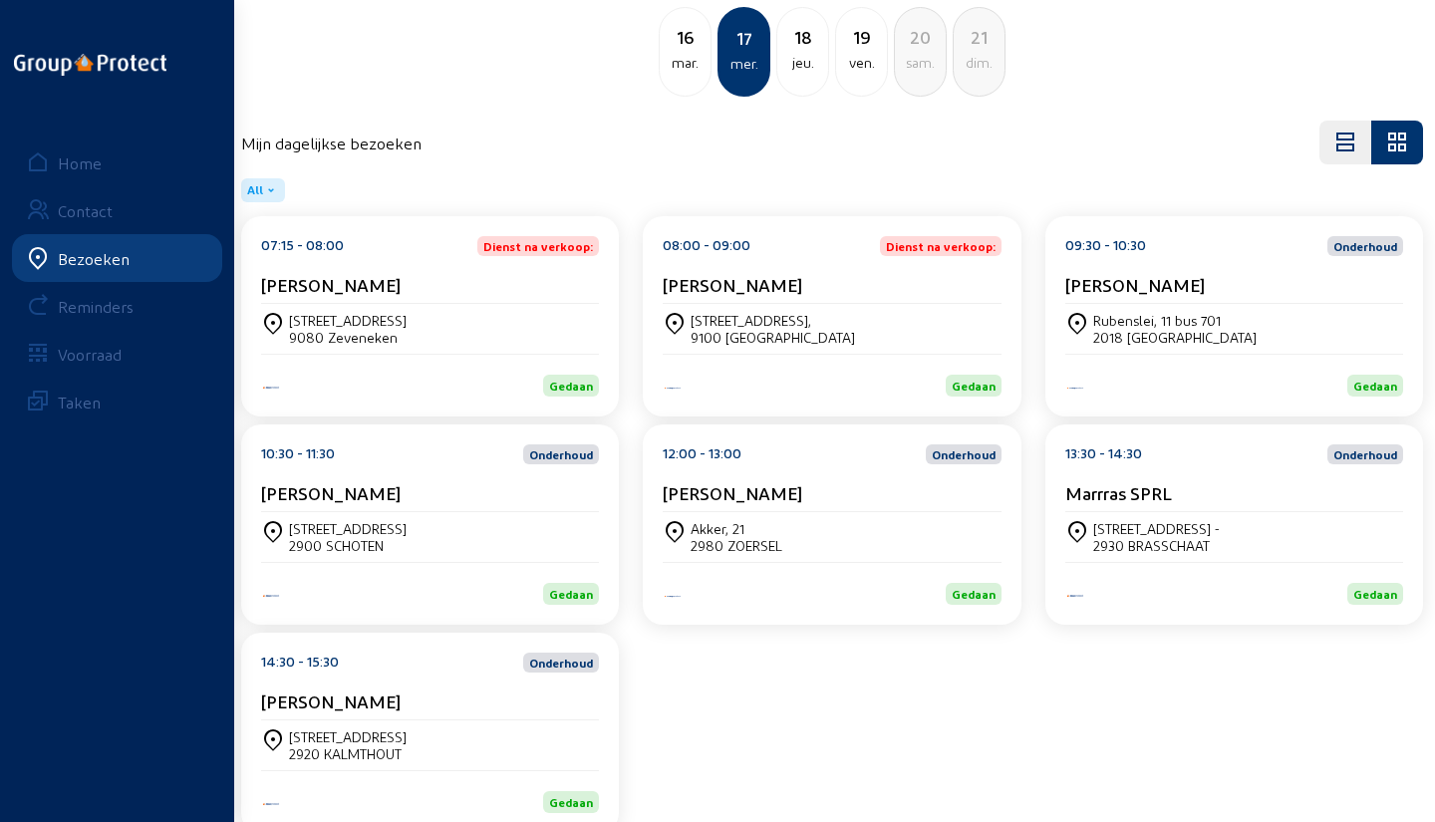
scroll to position [134, 0]
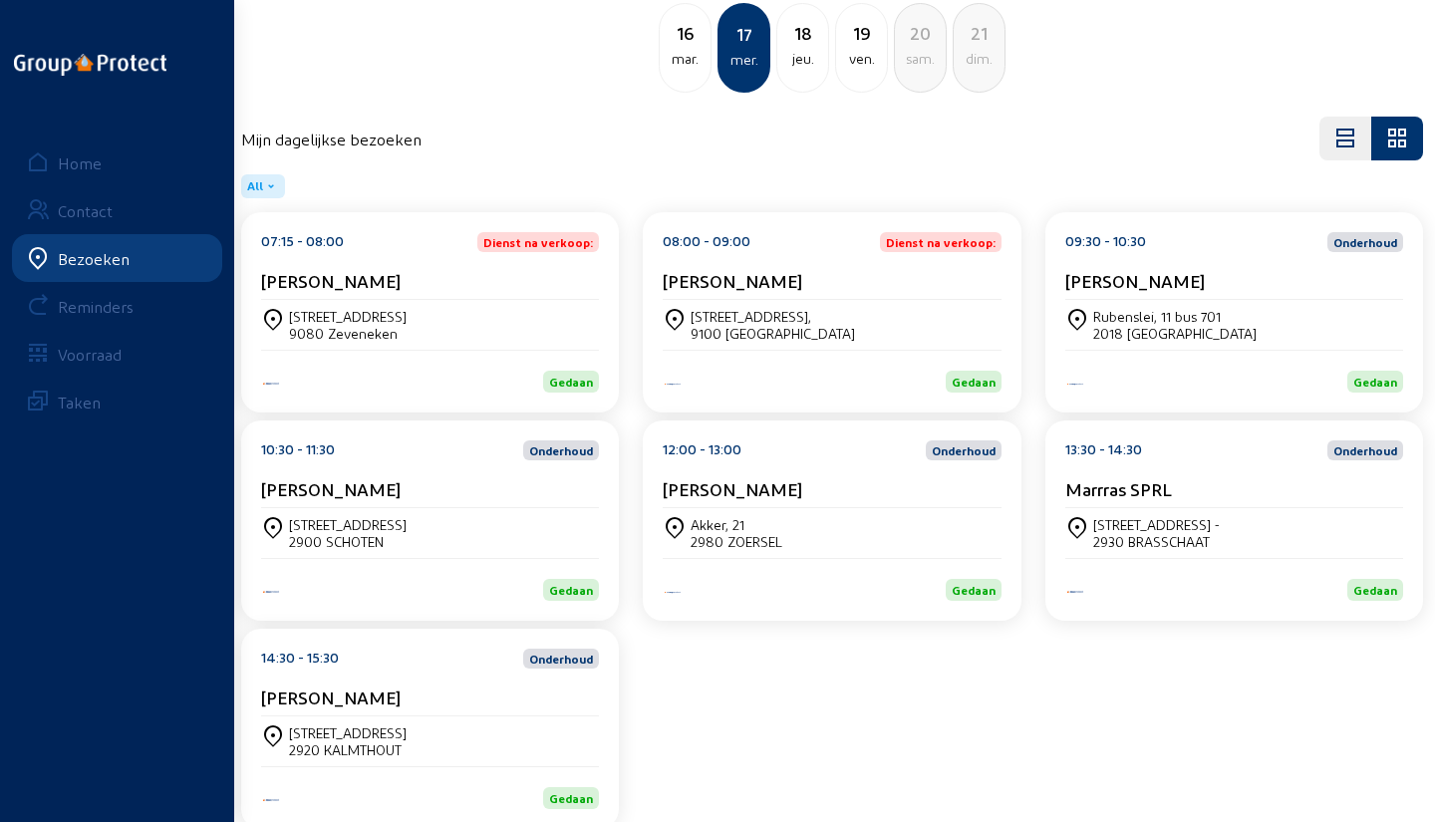
click at [548, 722] on div "[STREET_ADDRESS]" at bounding box center [430, 742] width 338 height 50
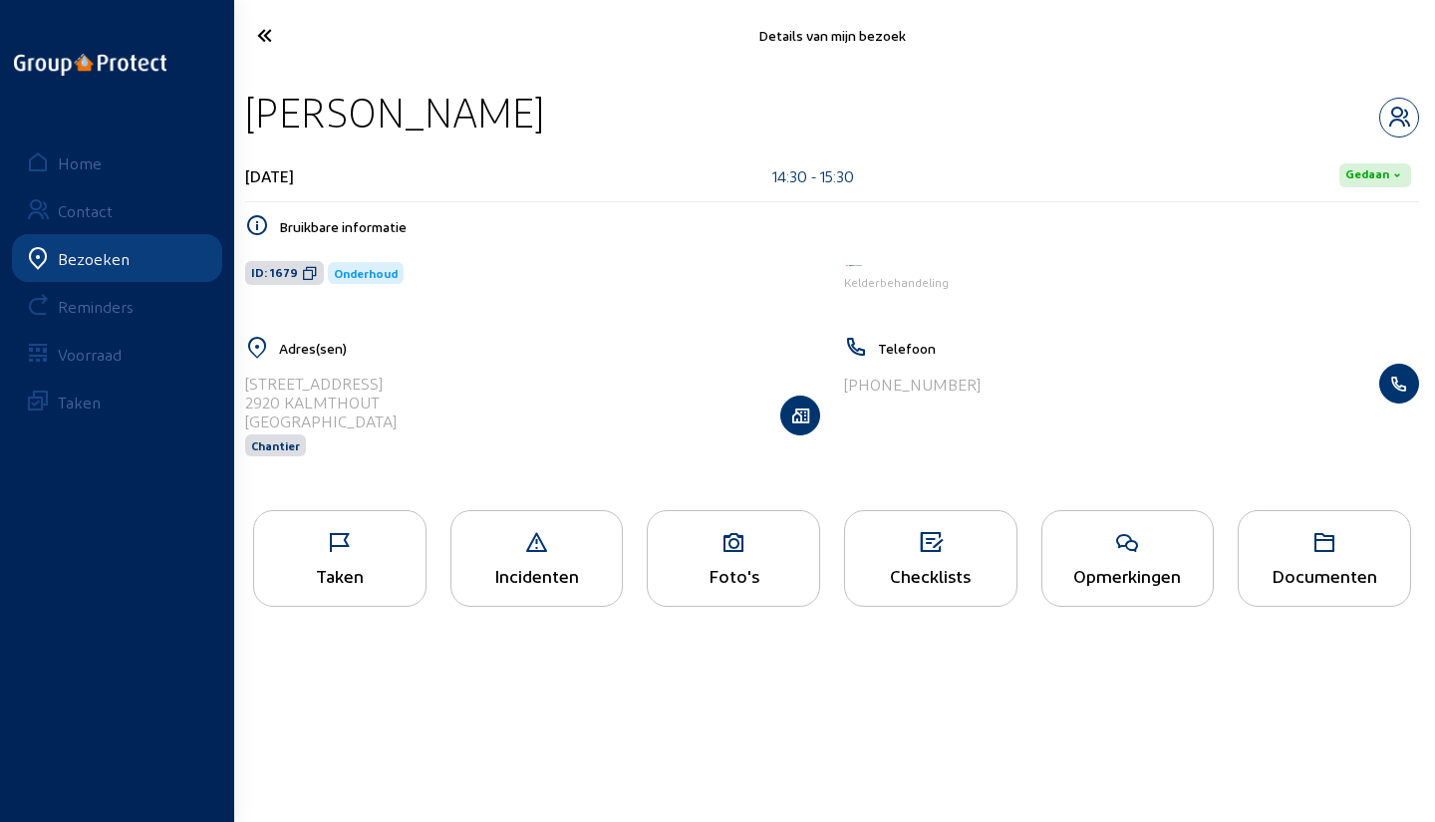
click at [361, 570] on div "Taken" at bounding box center [339, 575] width 171 height 21
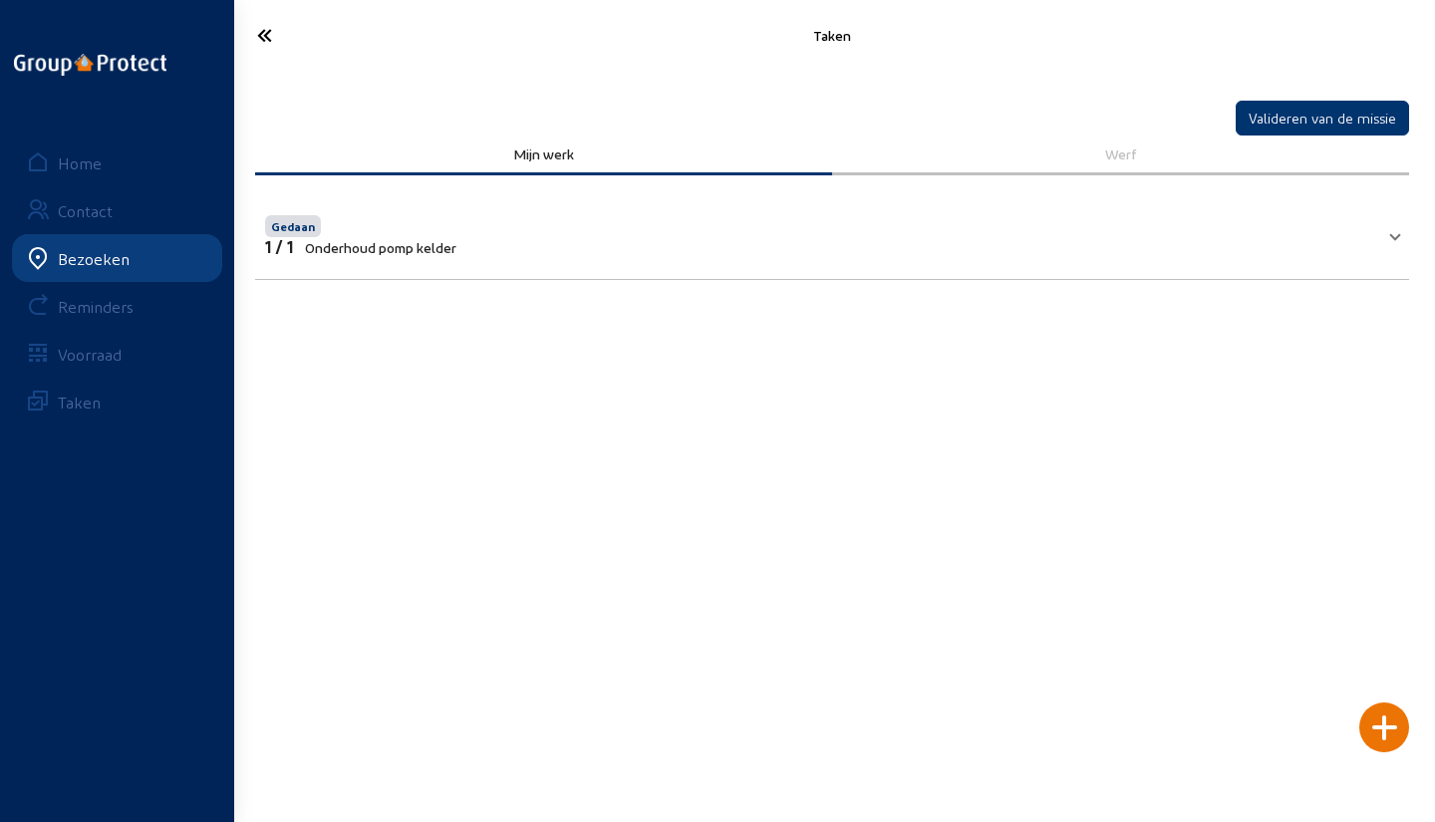
click at [265, 46] on icon at bounding box center [329, 35] width 165 height 35
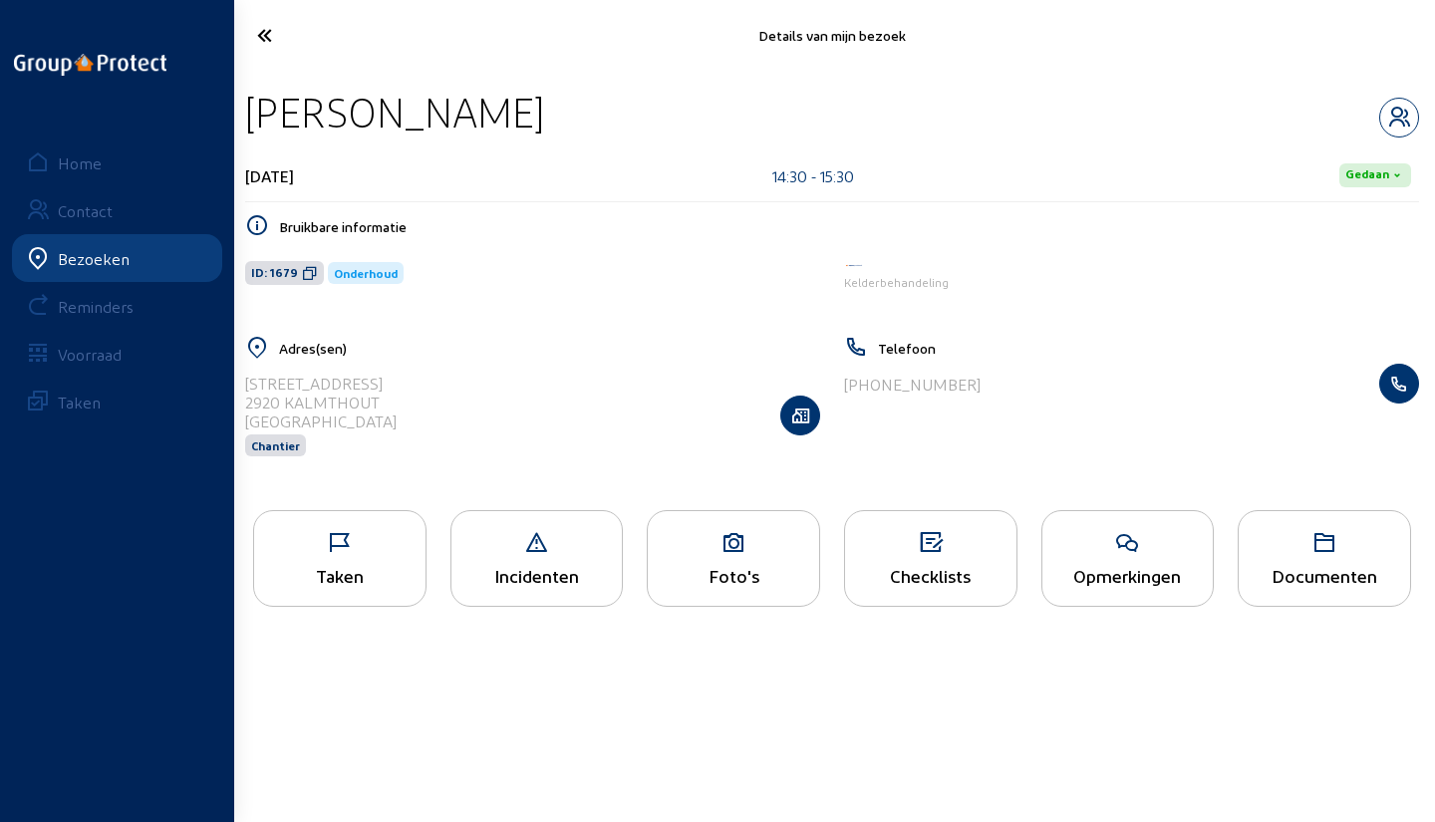
click at [268, 40] on icon at bounding box center [329, 35] width 165 height 35
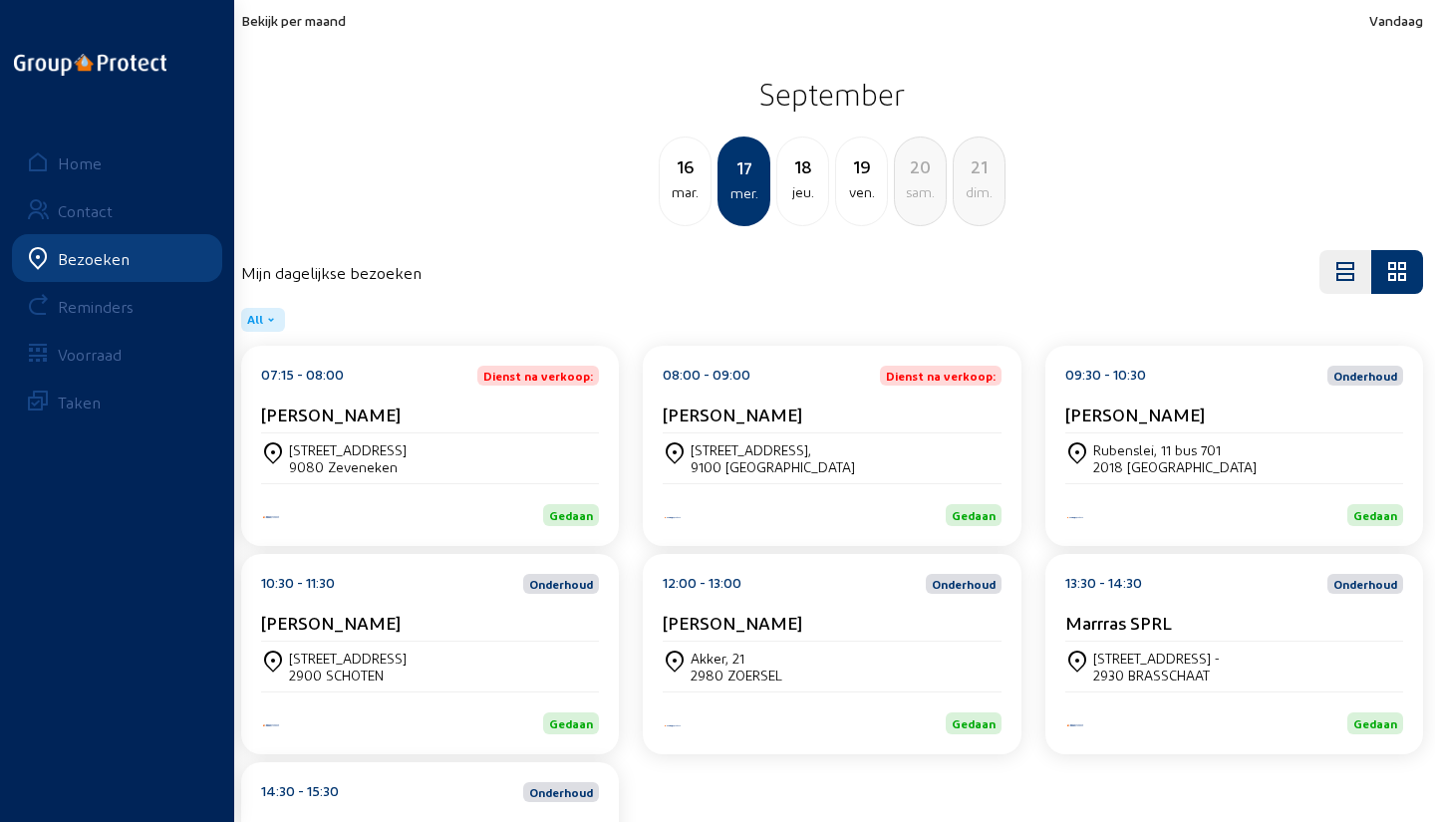
click at [794, 179] on div "18" at bounding box center [802, 166] width 51 height 28
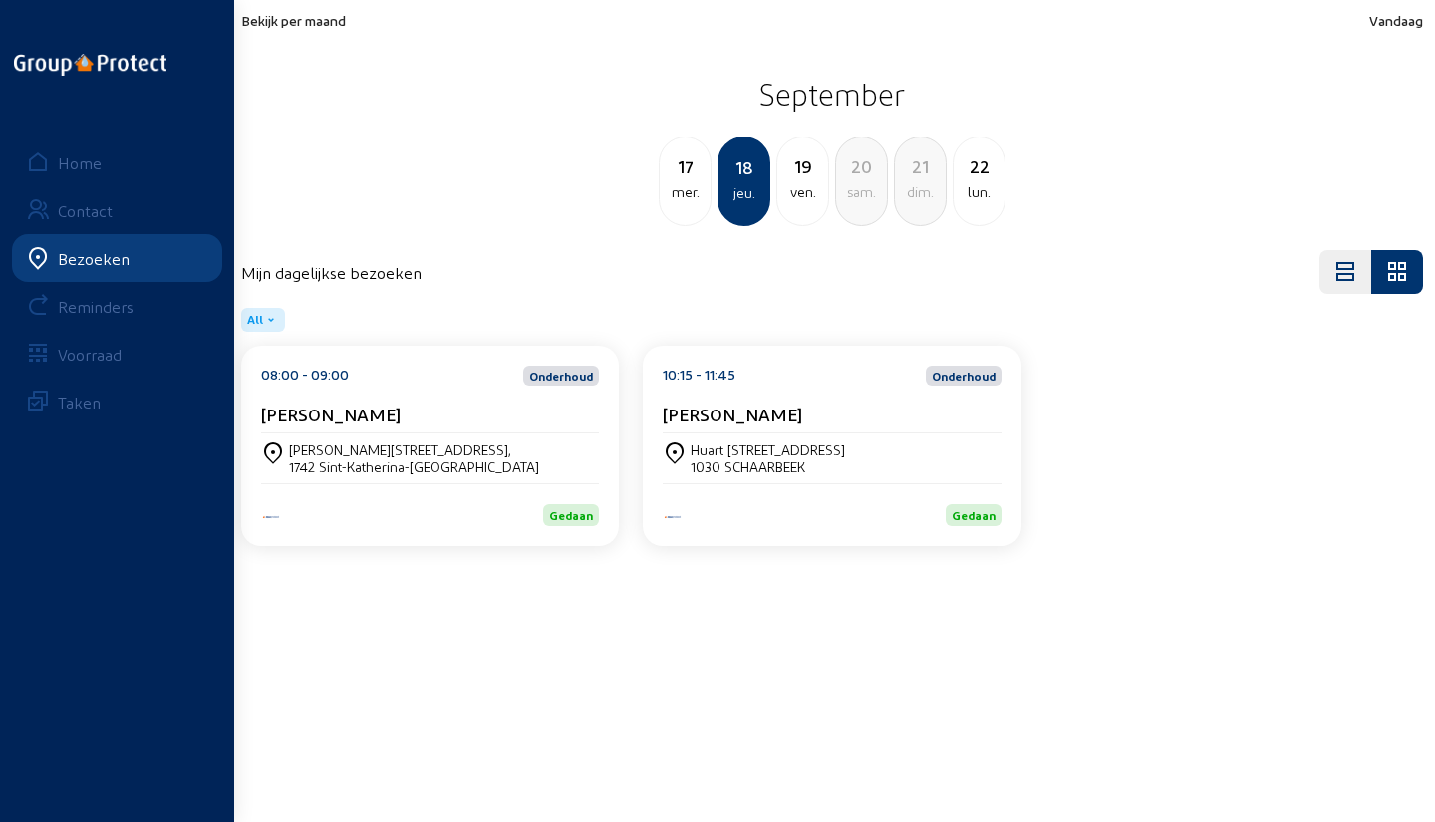
click at [805, 416] on div "[PERSON_NAME]" at bounding box center [832, 414] width 338 height 21
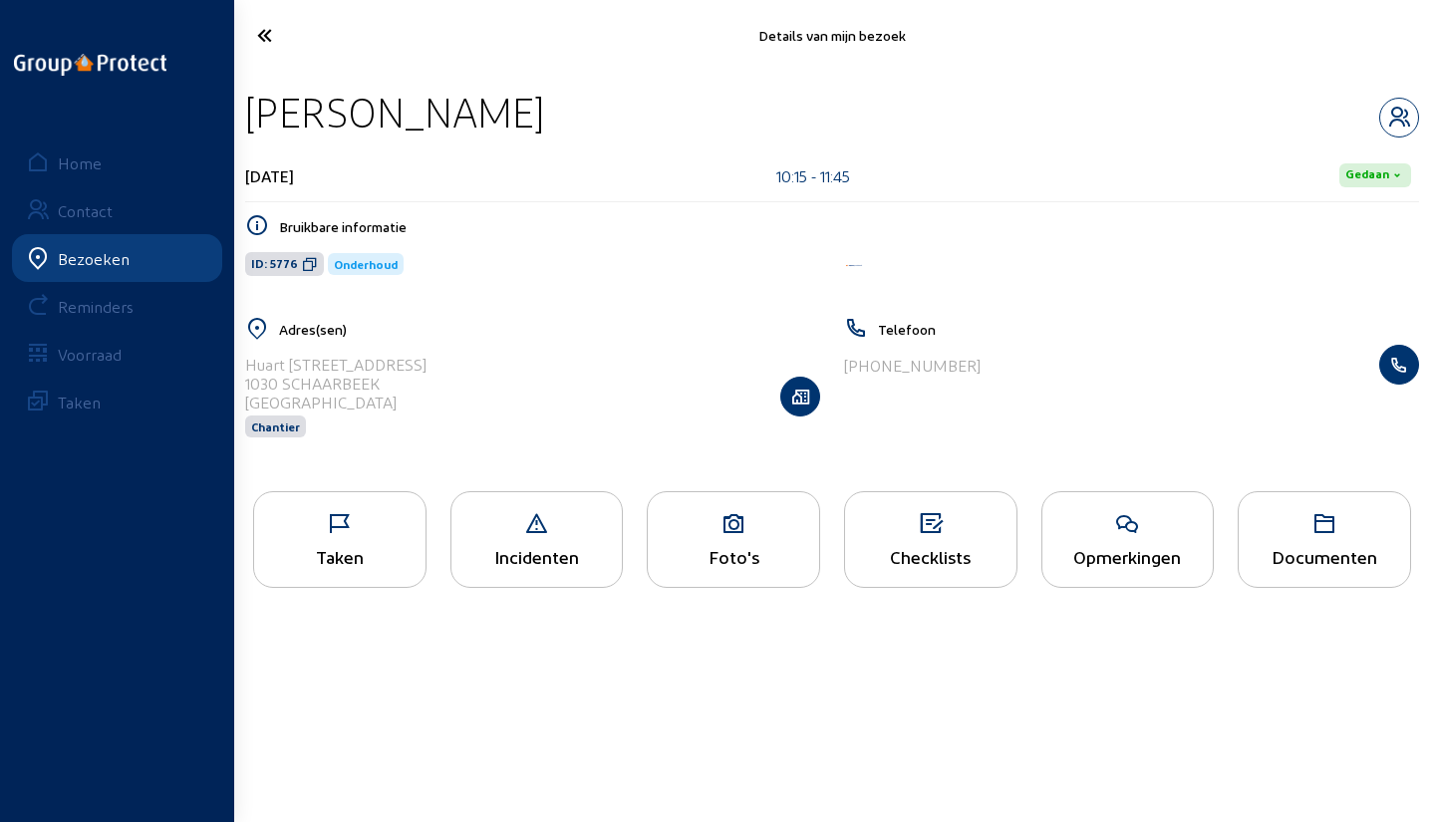
click at [315, 542] on div "Taken" at bounding box center [339, 539] width 173 height 97
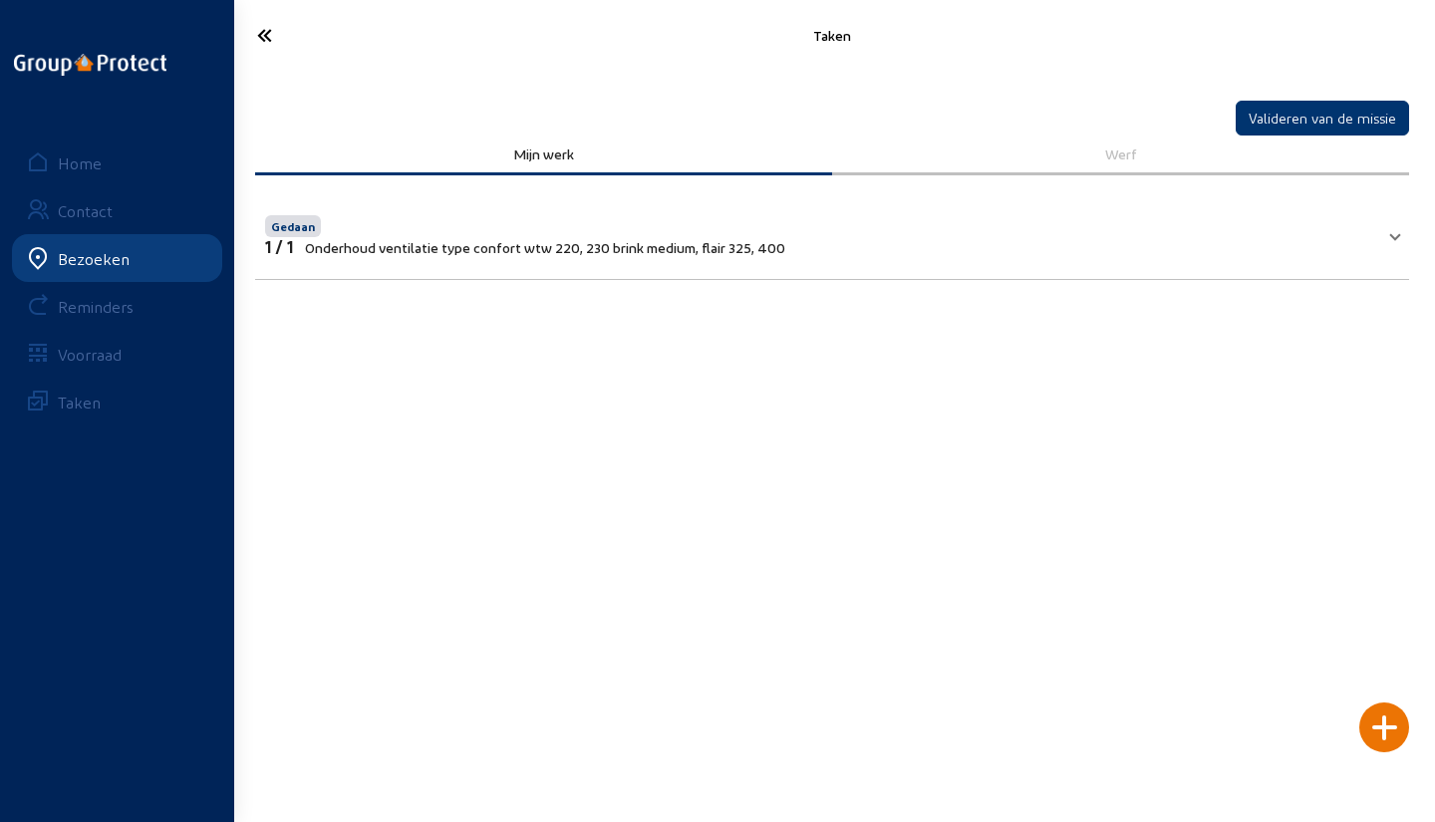
click at [265, 41] on icon at bounding box center [329, 35] width 165 height 35
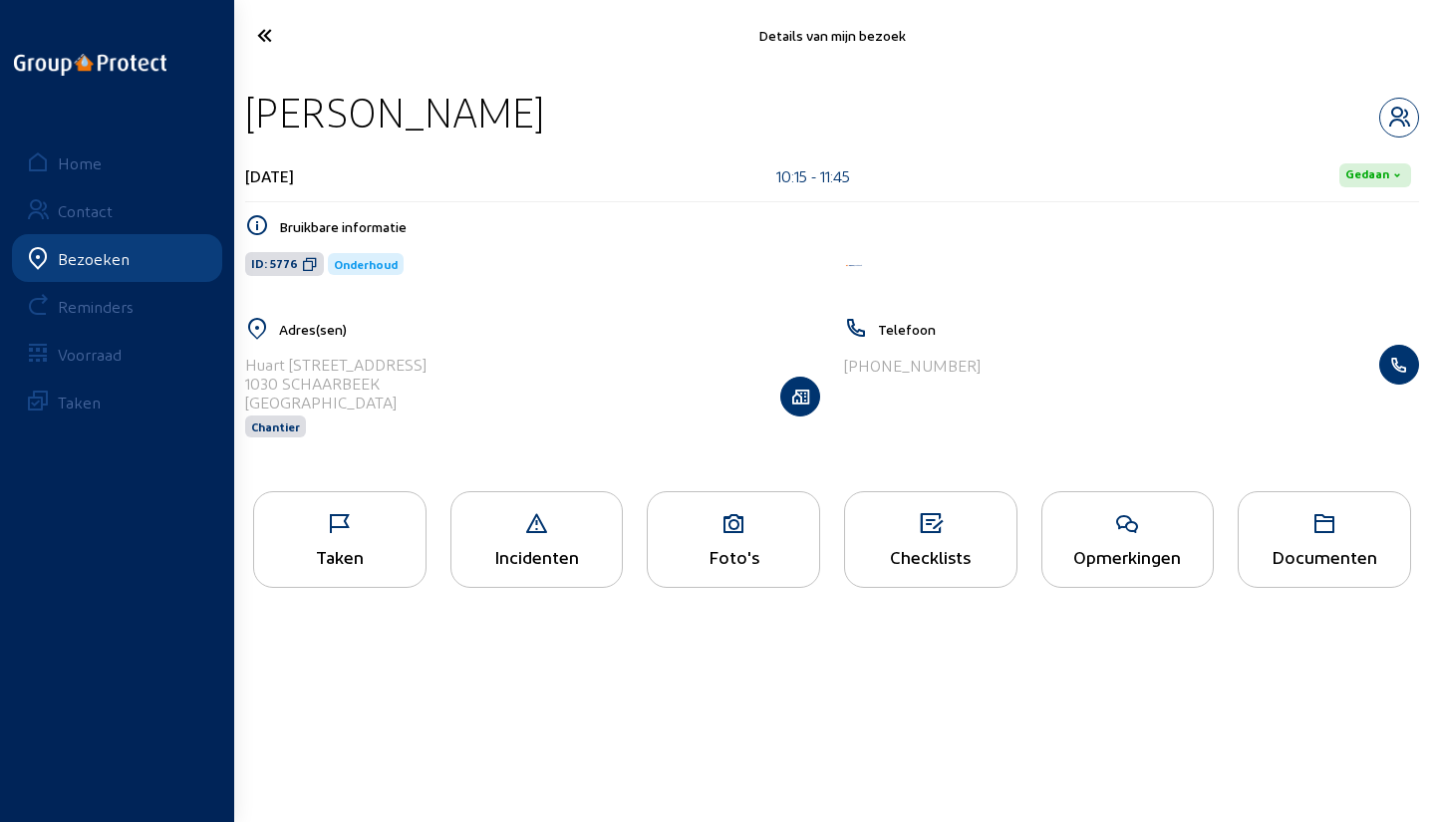
click at [265, 41] on icon at bounding box center [329, 35] width 165 height 35
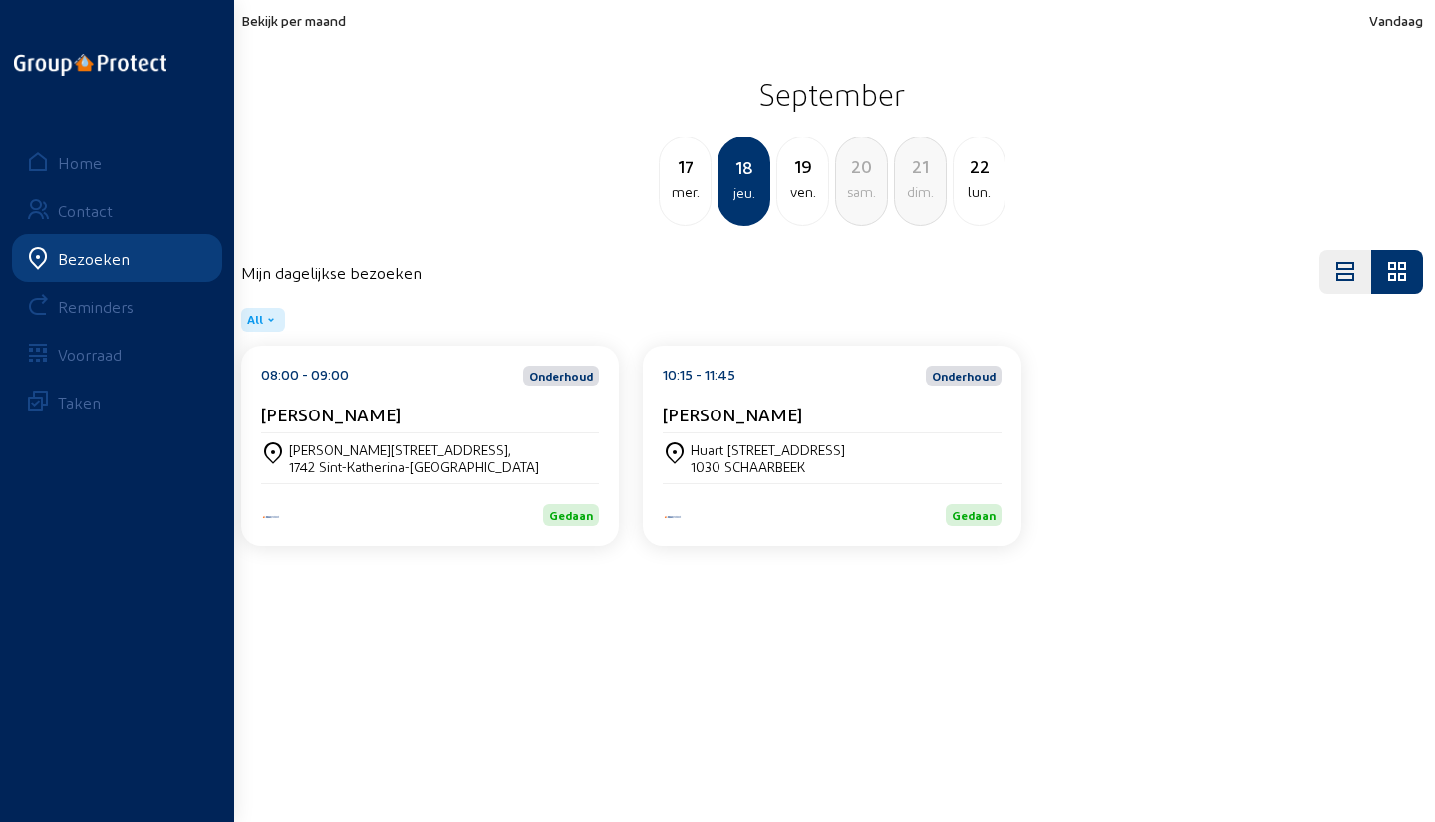
click at [796, 170] on div "19" at bounding box center [802, 166] width 51 height 28
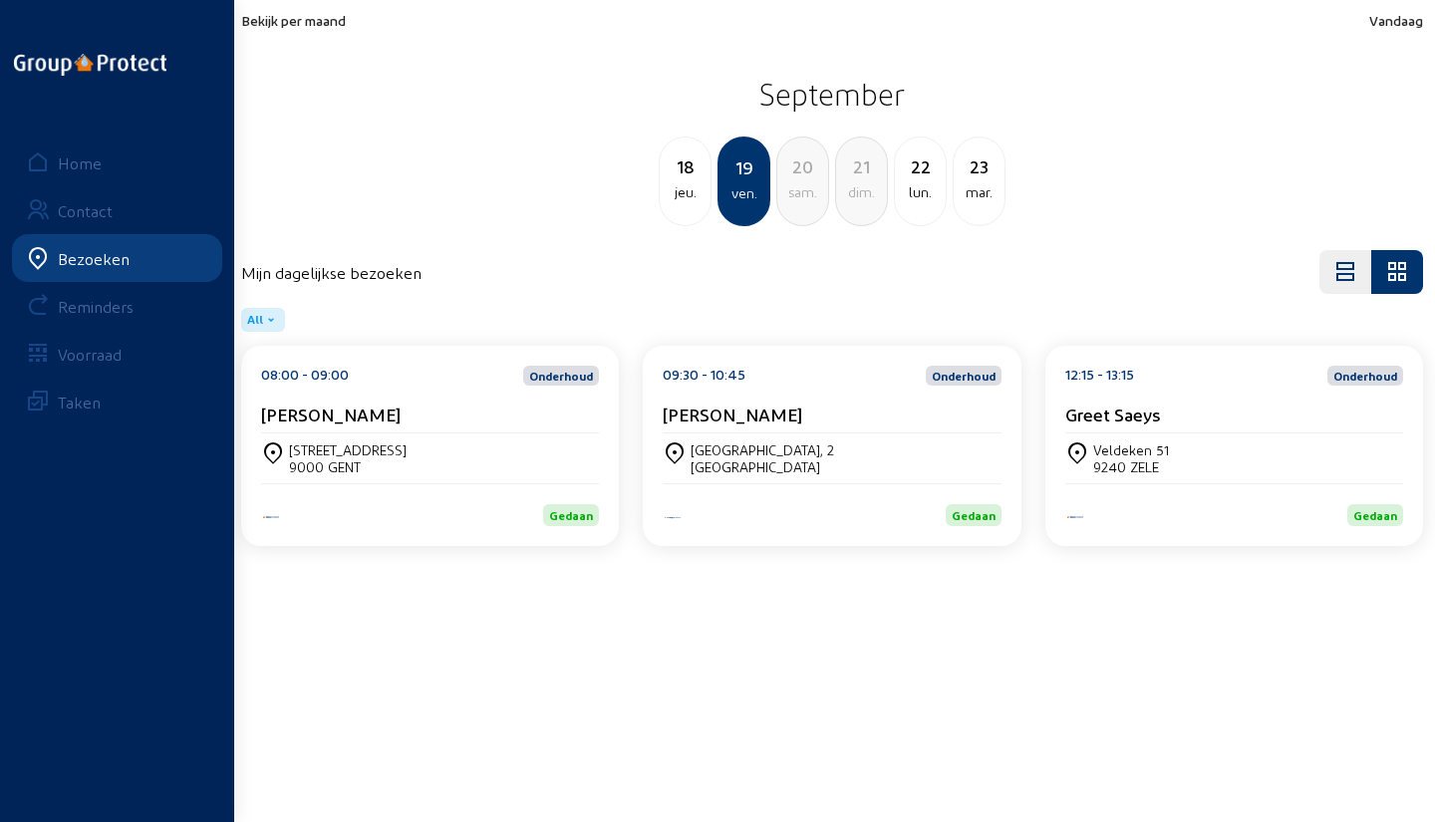
click at [920, 175] on div "22" at bounding box center [920, 166] width 51 height 28
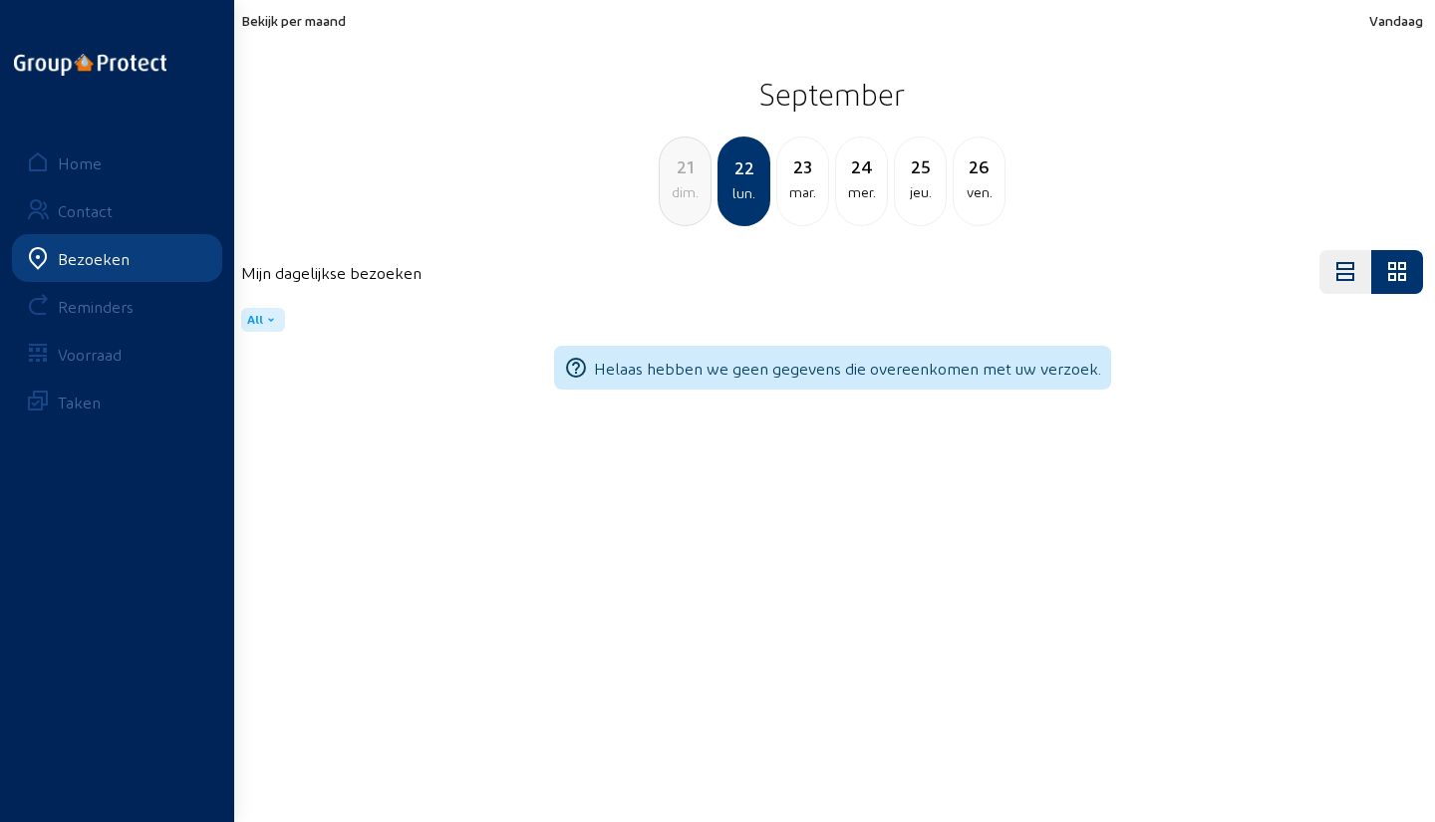
click at [783, 175] on div "23" at bounding box center [802, 166] width 51 height 28
click at [808, 179] on div "24" at bounding box center [802, 166] width 51 height 28
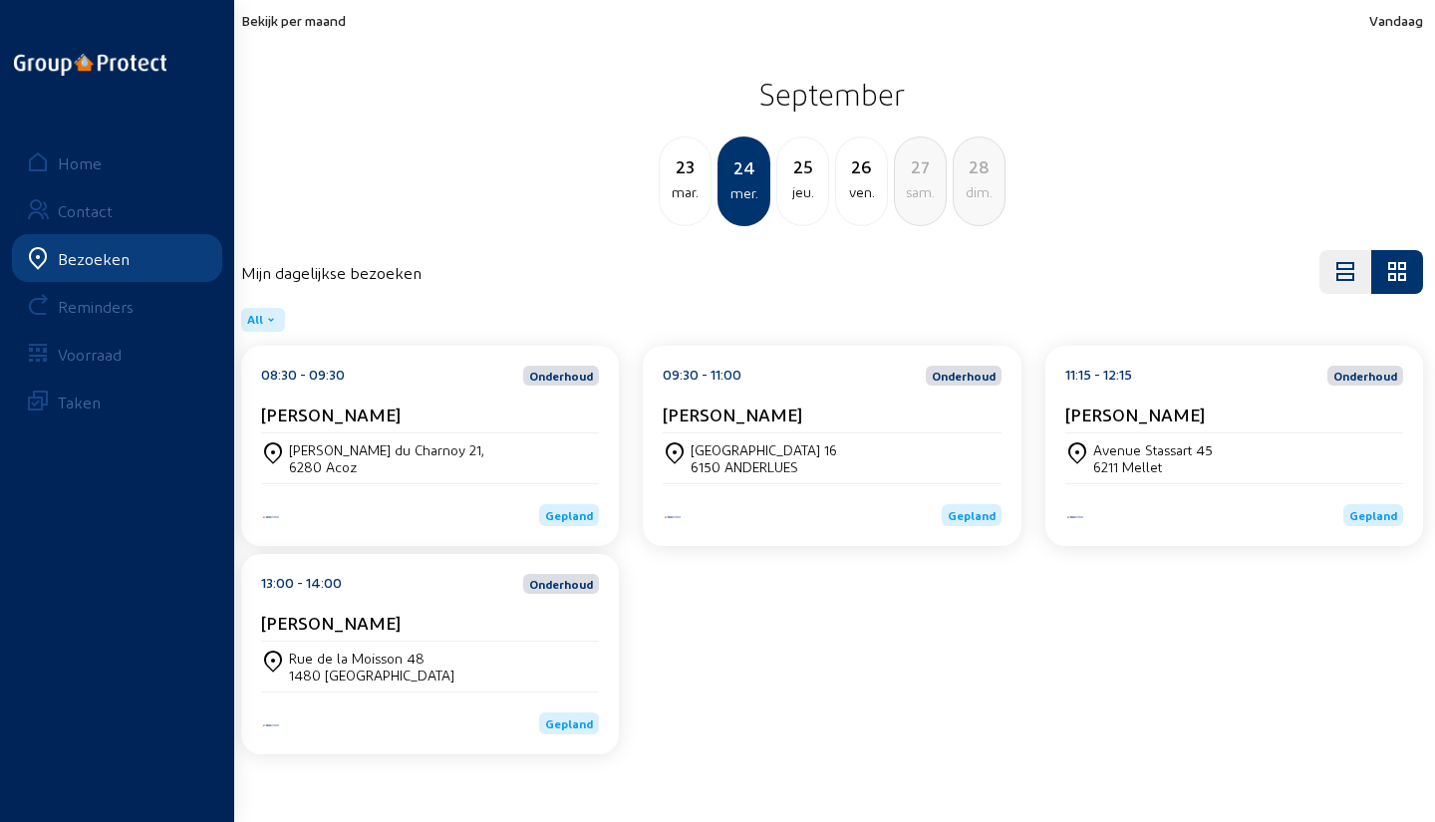
click at [782, 203] on div "25 jeu." at bounding box center [802, 182] width 53 height 90
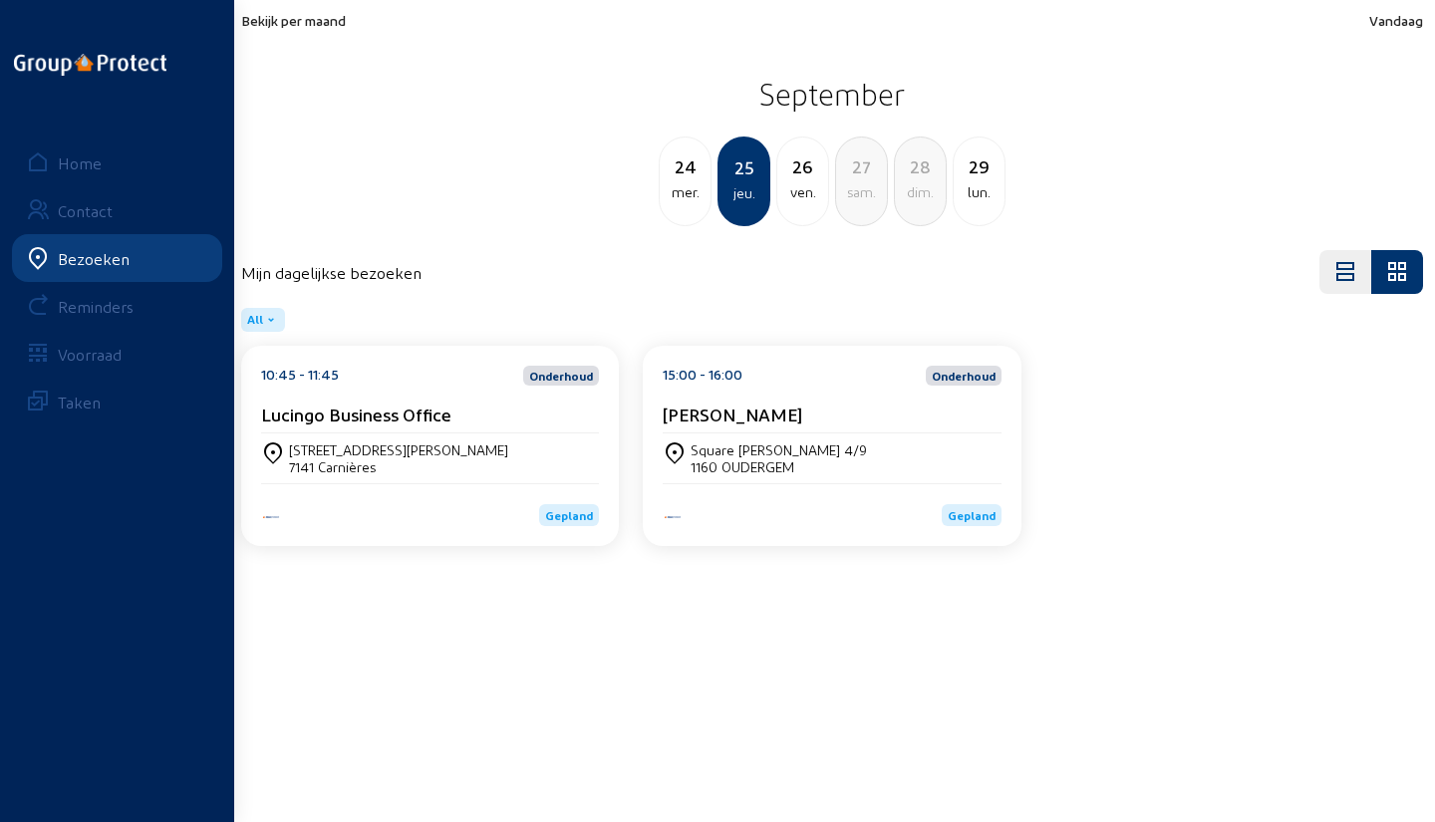
click at [787, 191] on div "ven." at bounding box center [802, 192] width 51 height 24
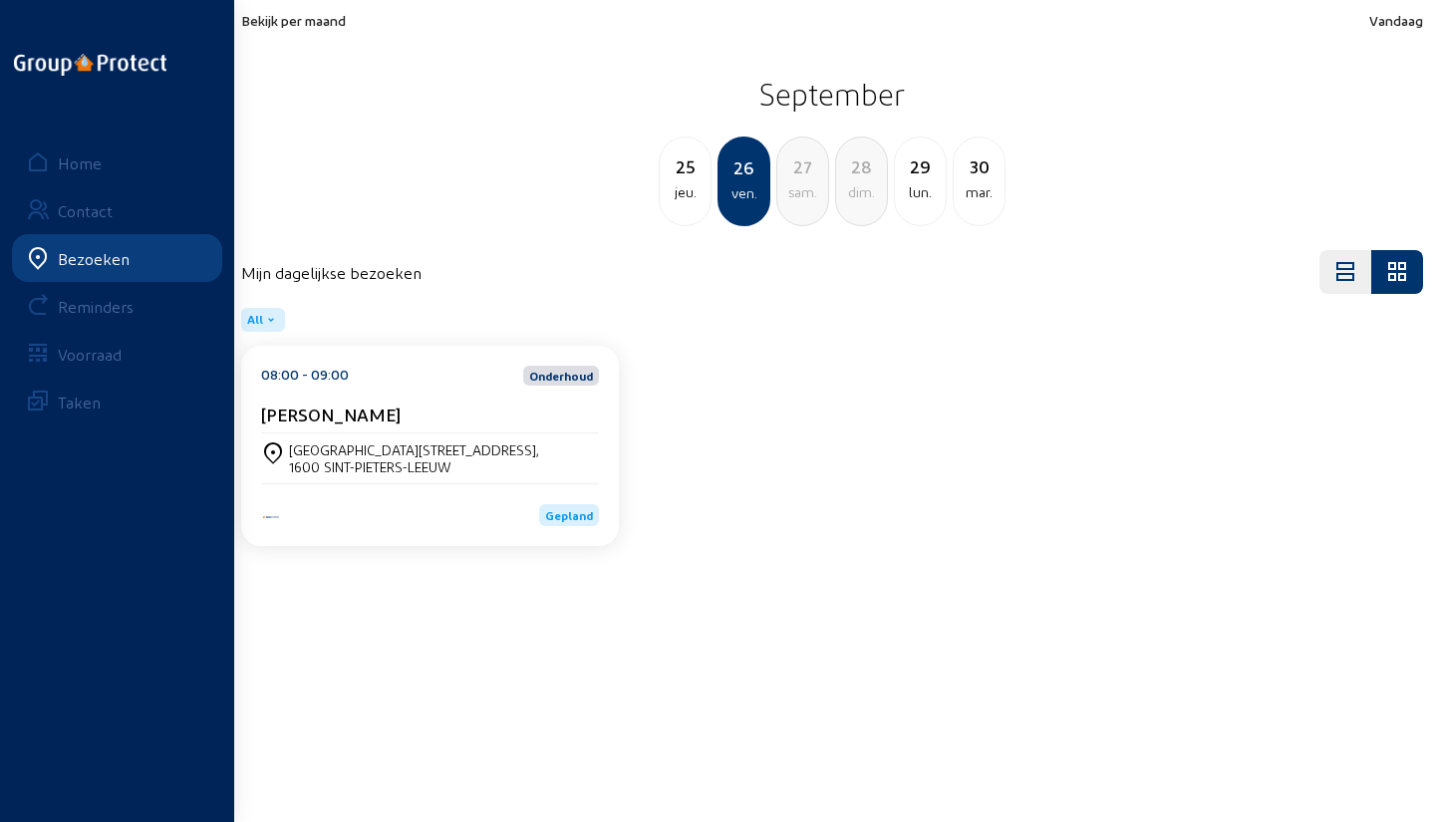
click at [706, 189] on div "jeu." at bounding box center [685, 192] width 51 height 24
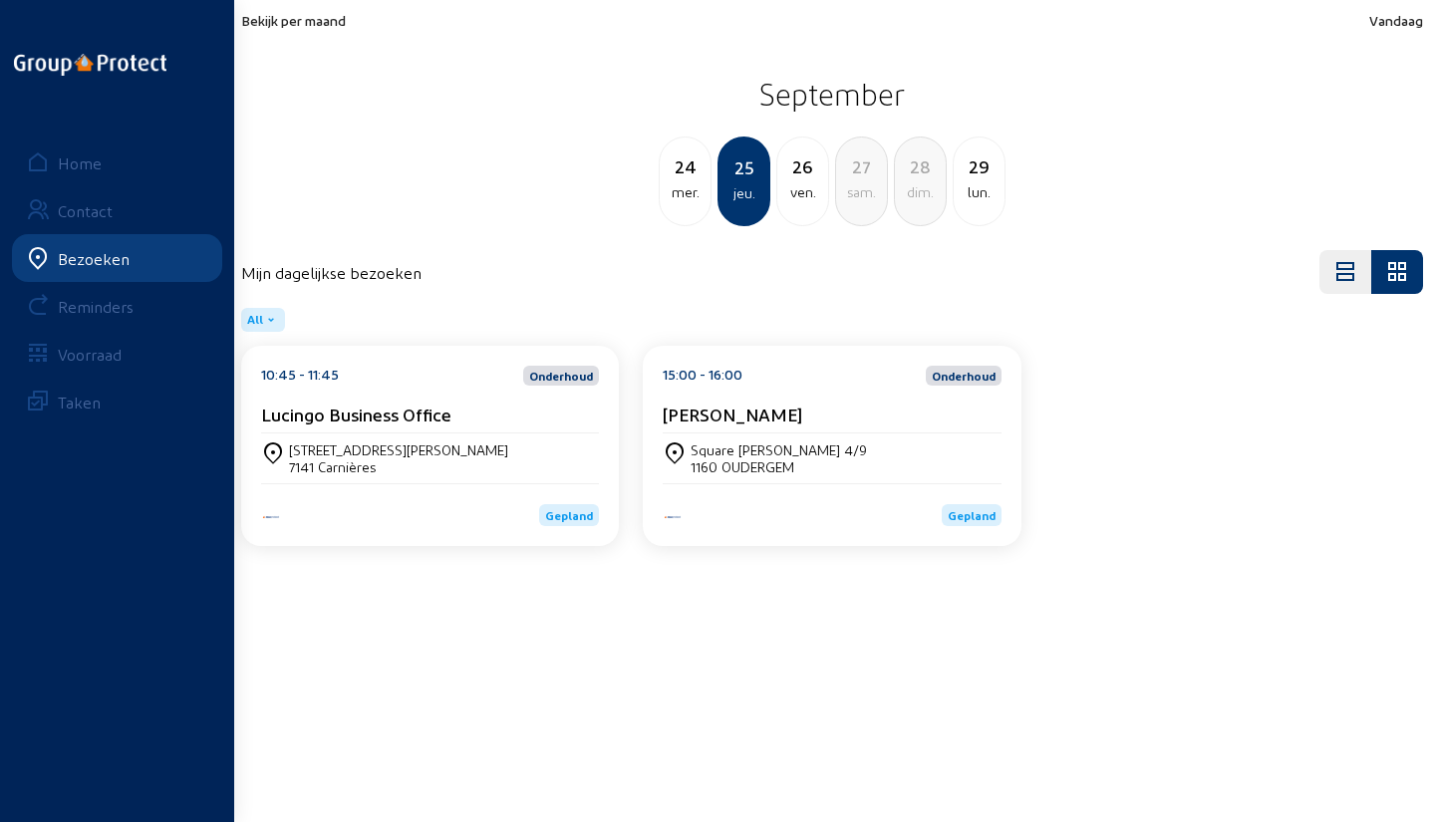
click at [700, 189] on div "mer." at bounding box center [685, 192] width 51 height 24
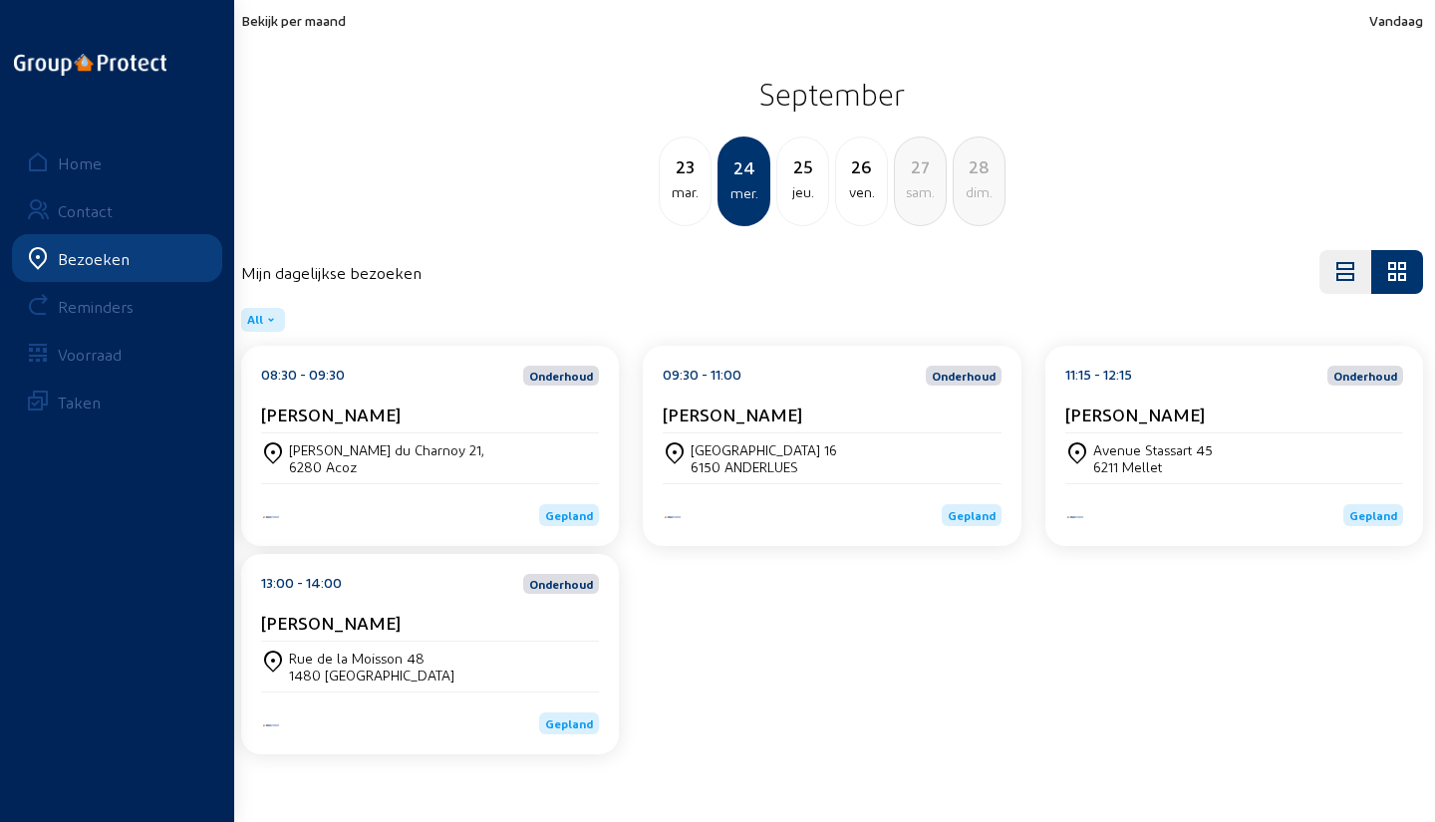
click at [717, 186] on div "[DATE] mer. 25 jeu. 26 ven. 27 [PERSON_NAME]. 28 dim." at bounding box center [832, 182] width 1206 height 90
click at [692, 186] on div "mar." at bounding box center [685, 192] width 51 height 24
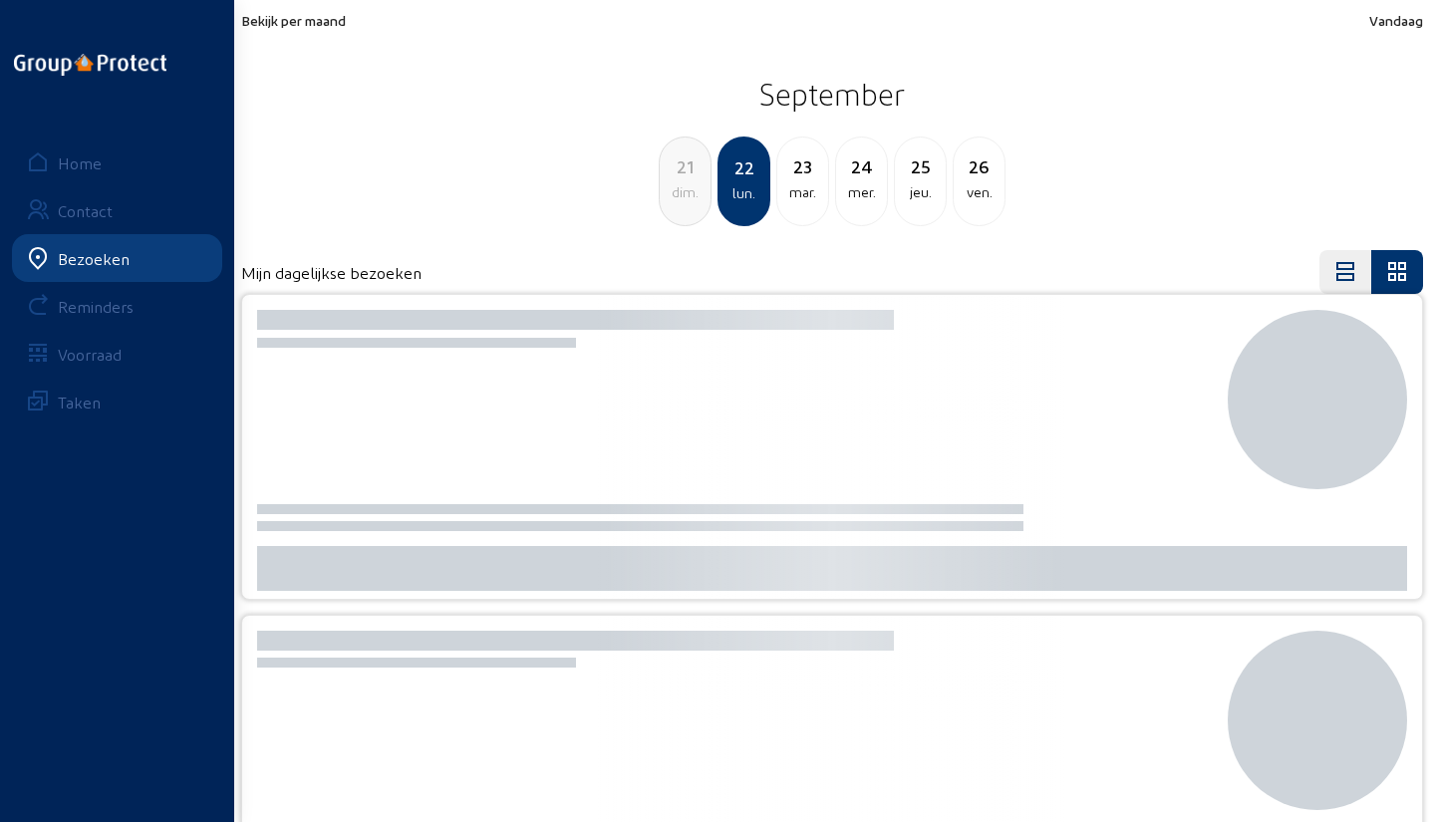
click at [692, 186] on div "dim." at bounding box center [685, 192] width 51 height 24
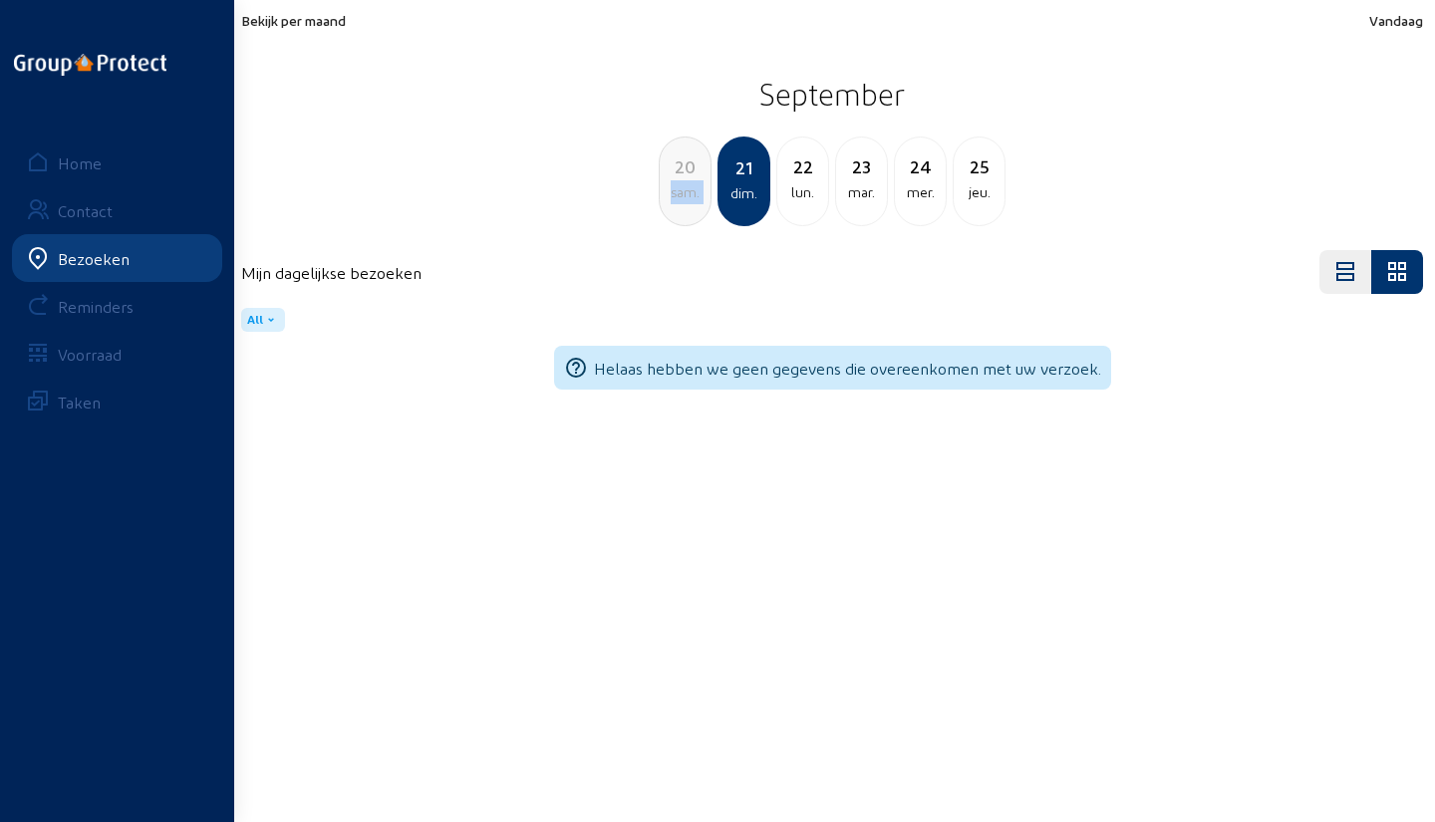
click at [692, 186] on div "sam." at bounding box center [685, 192] width 51 height 24
click at [692, 186] on div "ven." at bounding box center [685, 192] width 51 height 24
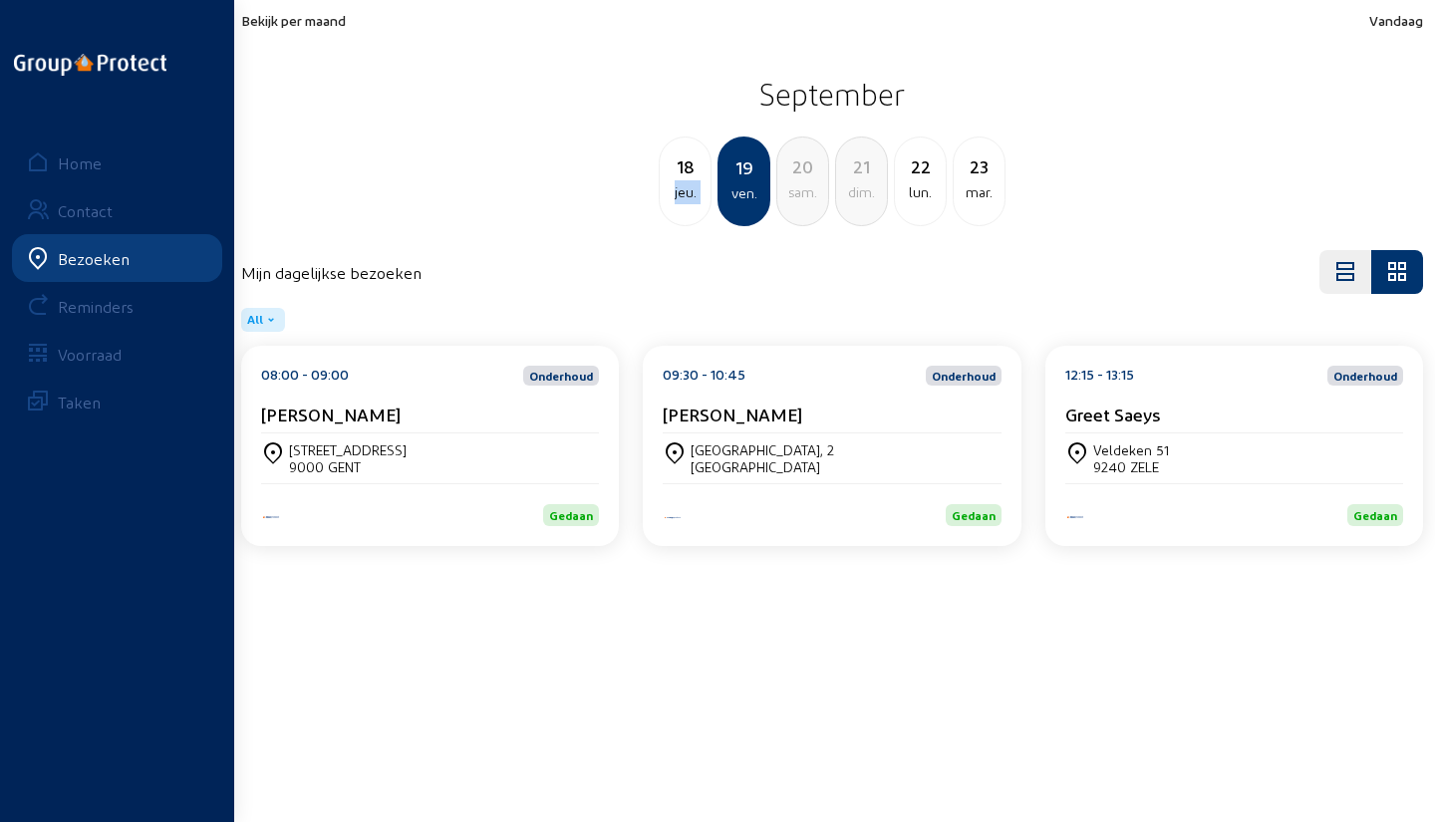
click at [692, 186] on div "jeu." at bounding box center [685, 192] width 51 height 24
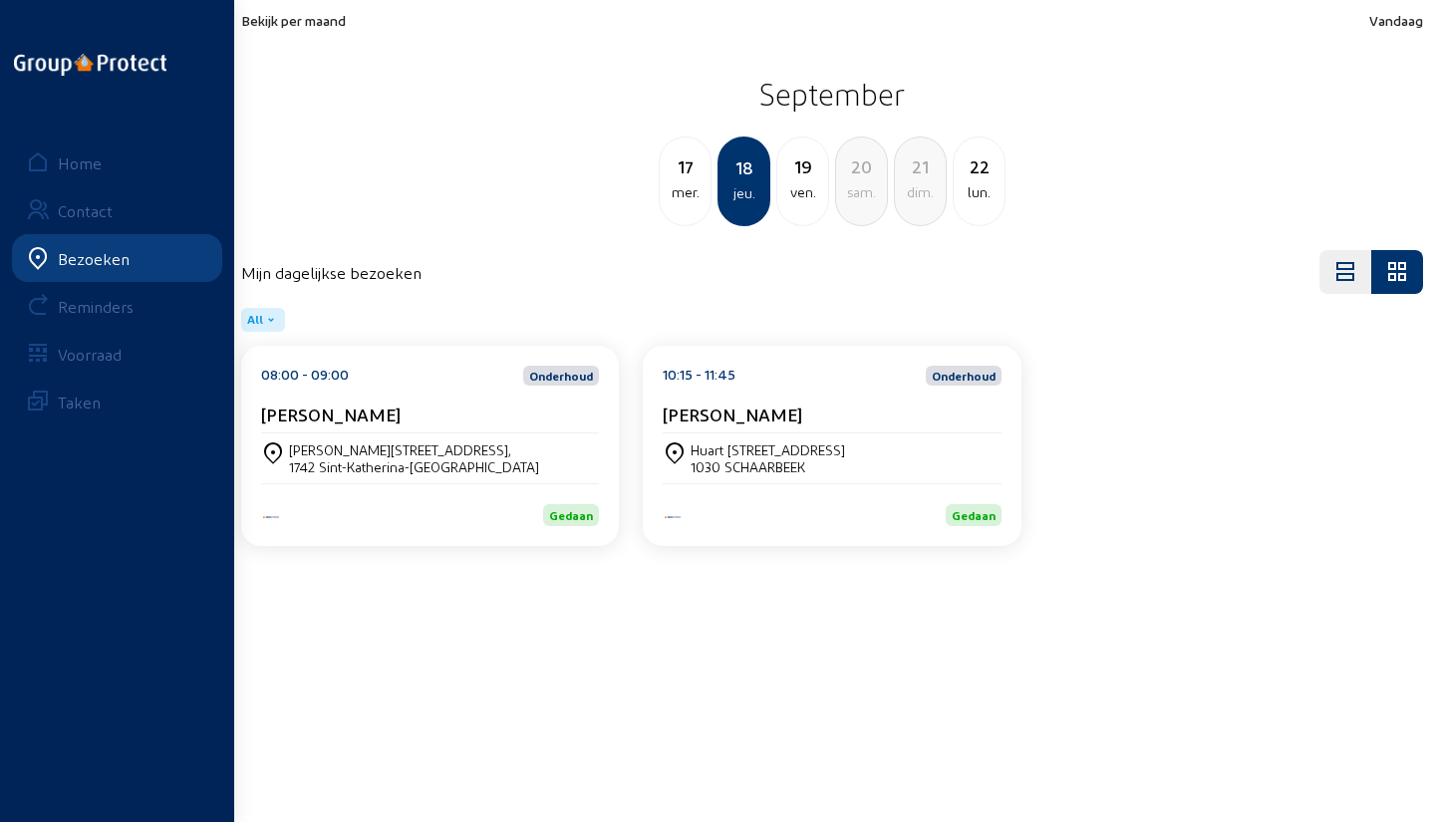
click at [792, 175] on div "19" at bounding box center [802, 166] width 51 height 28
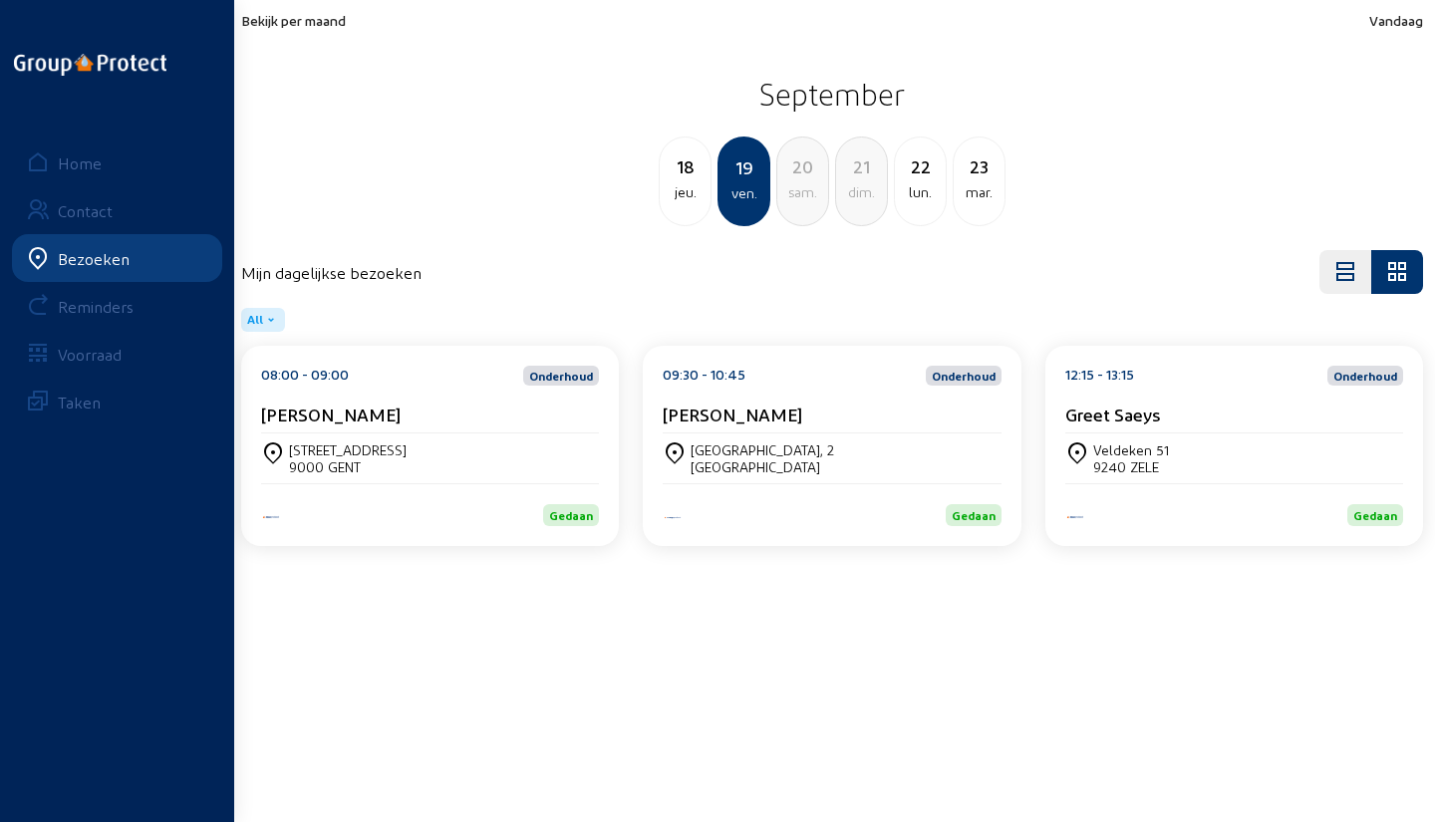
click at [696, 175] on div "18" at bounding box center [685, 166] width 51 height 28
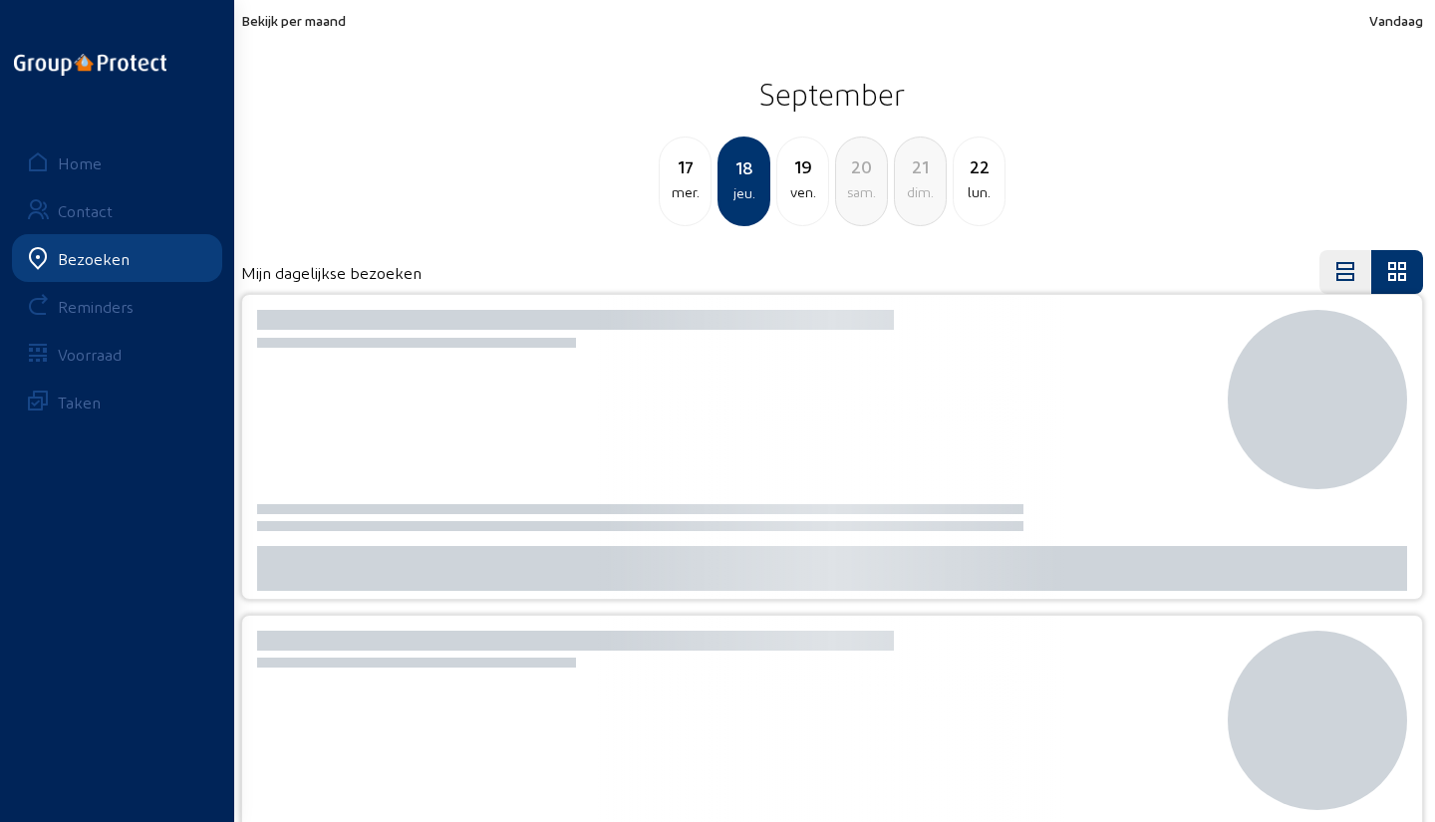
click at [696, 175] on div "17" at bounding box center [685, 166] width 51 height 28
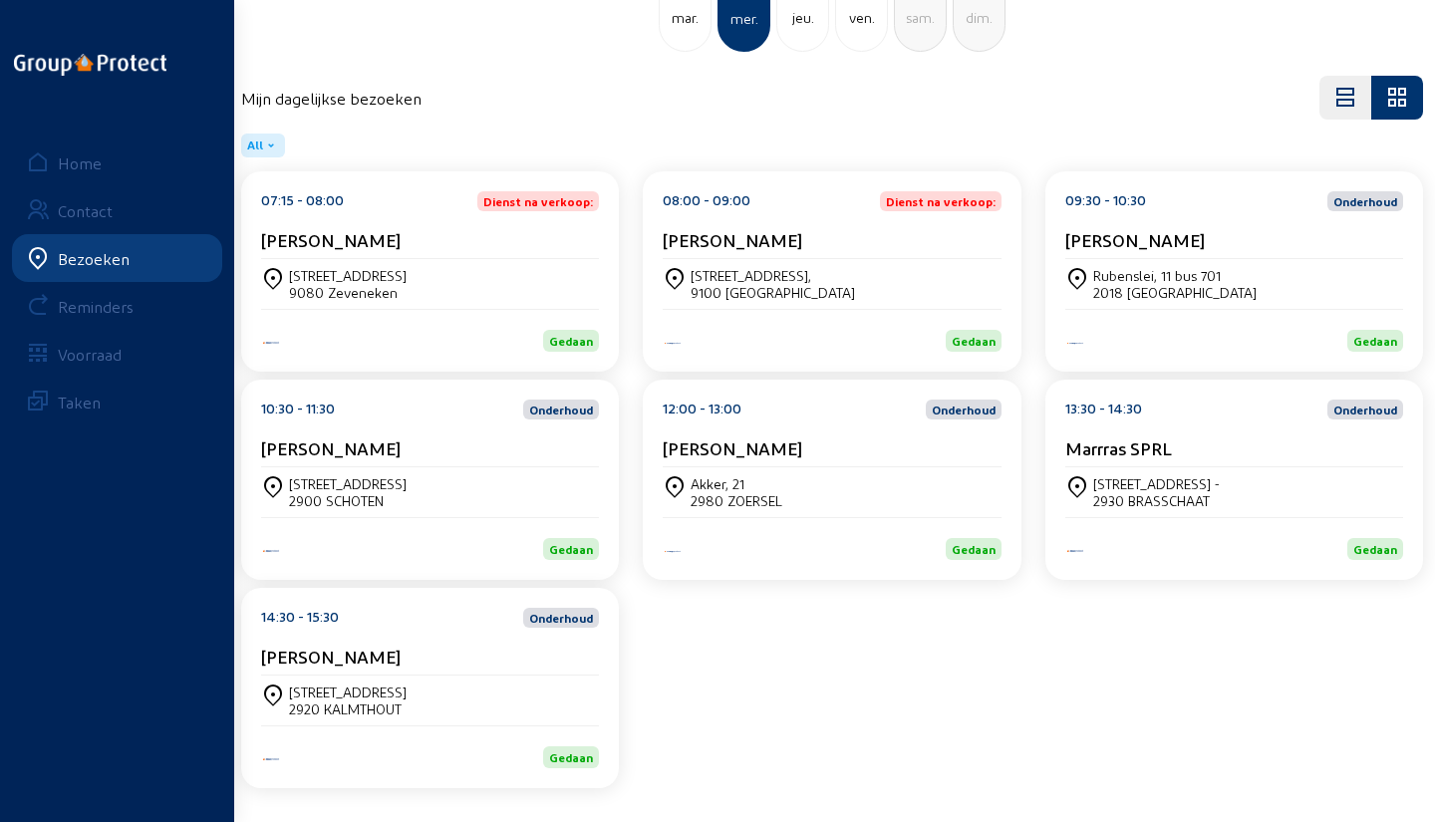
scroll to position [174, 0]
click at [882, 260] on div "[STREET_ADDRESS]" at bounding box center [832, 284] width 338 height 50
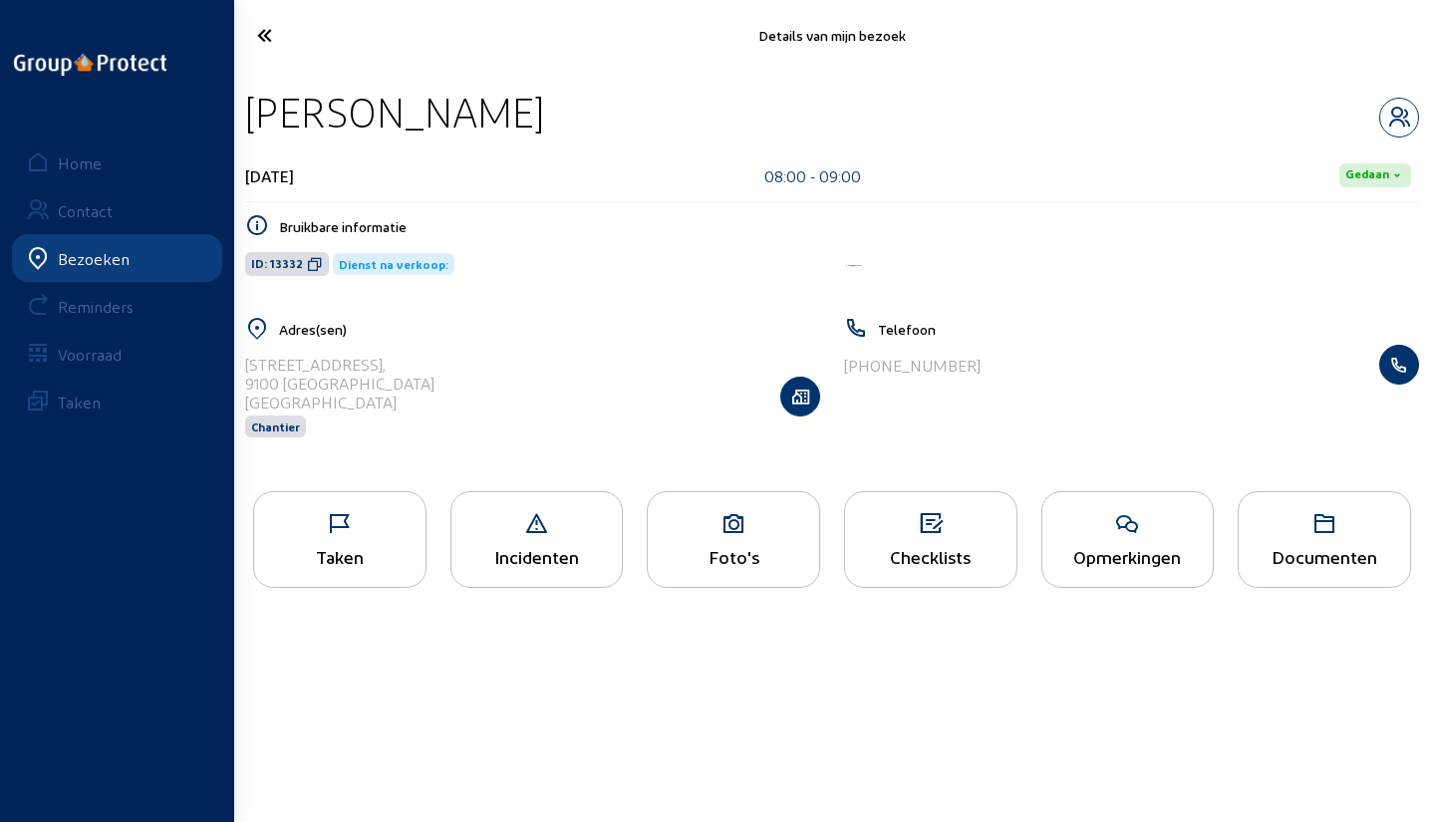
click at [380, 496] on div "Taken" at bounding box center [339, 539] width 173 height 97
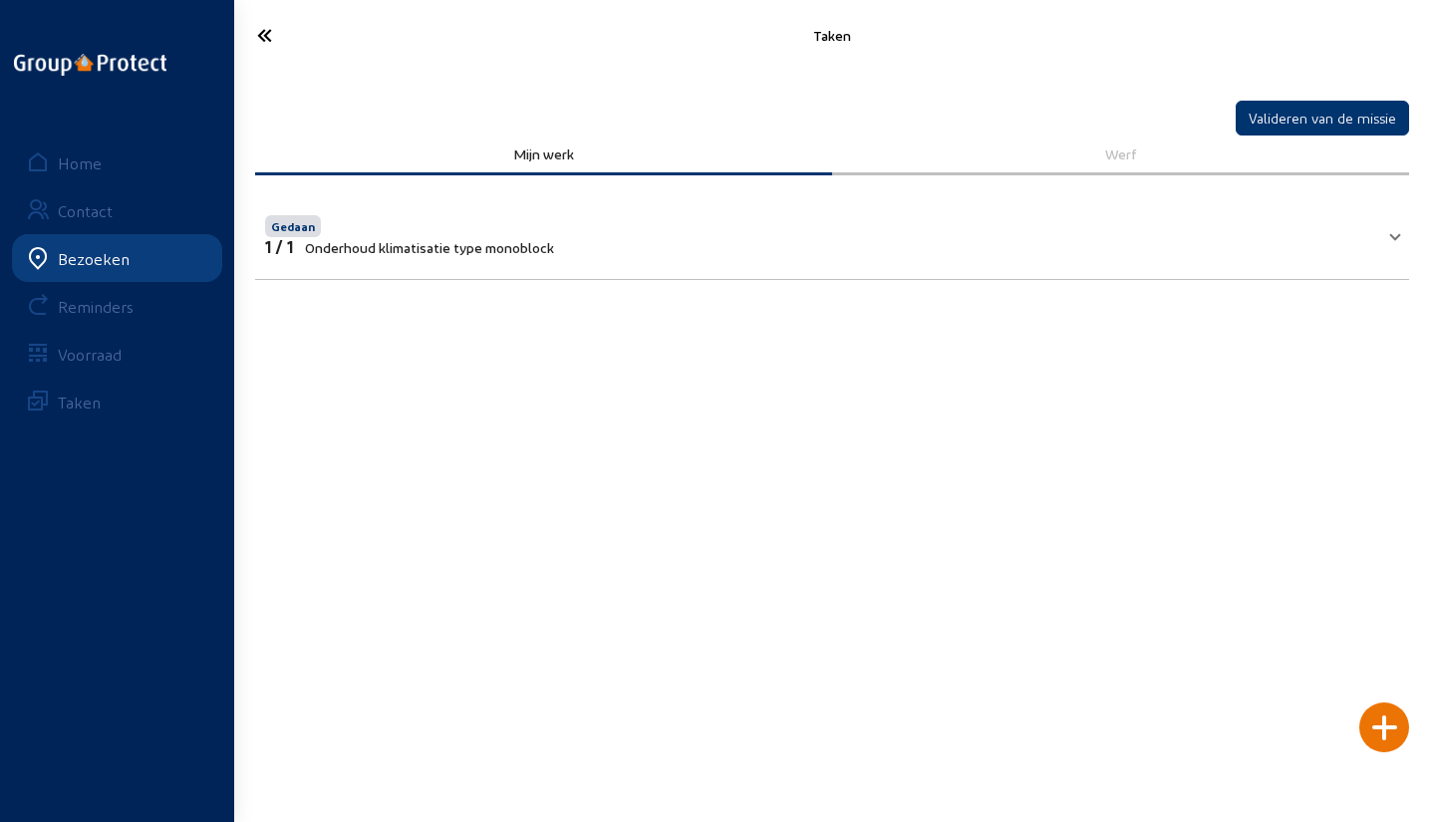
click at [270, 28] on icon at bounding box center [329, 35] width 165 height 35
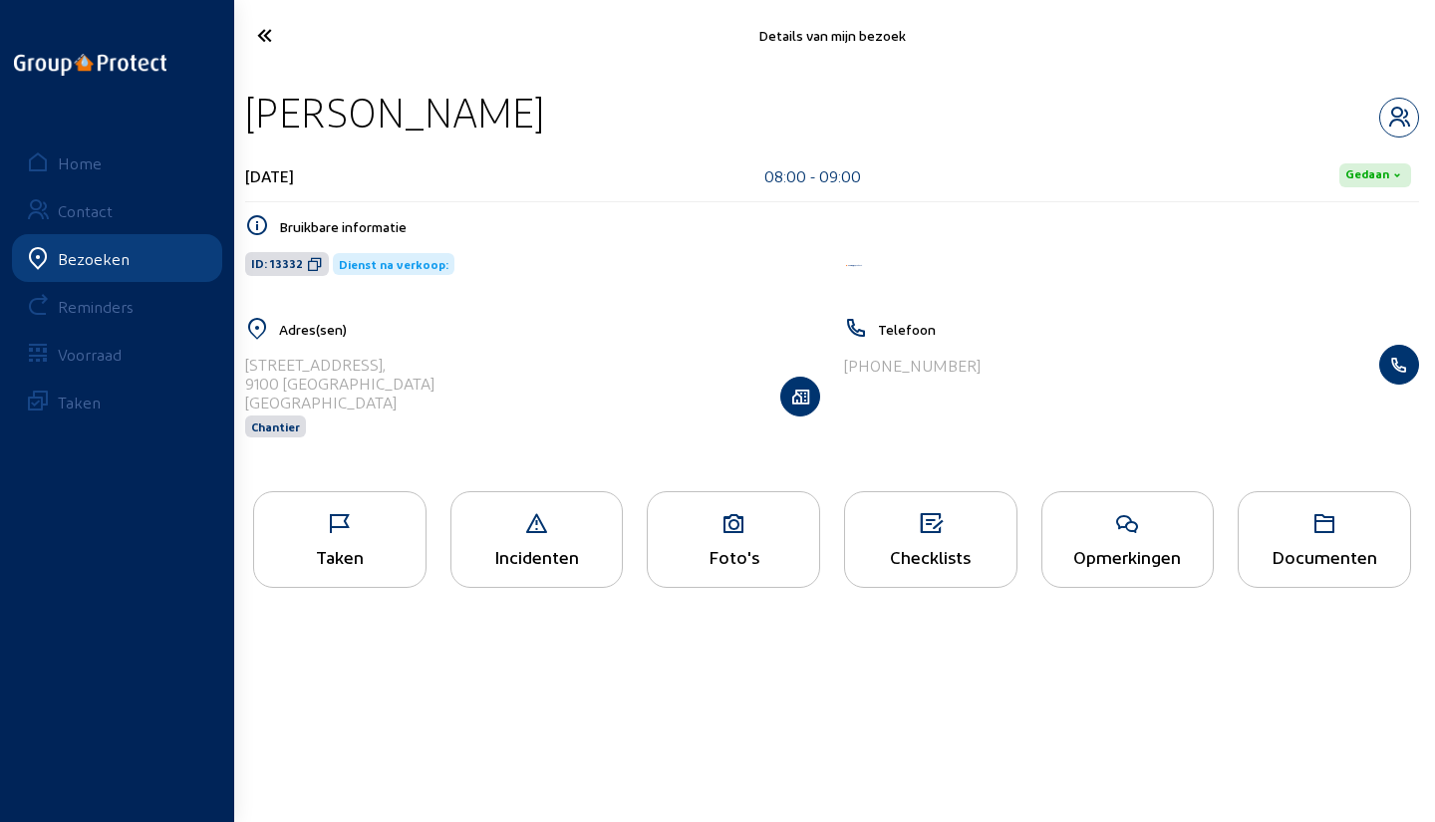
click at [1132, 556] on div "Opmerkingen" at bounding box center [1127, 556] width 171 height 21
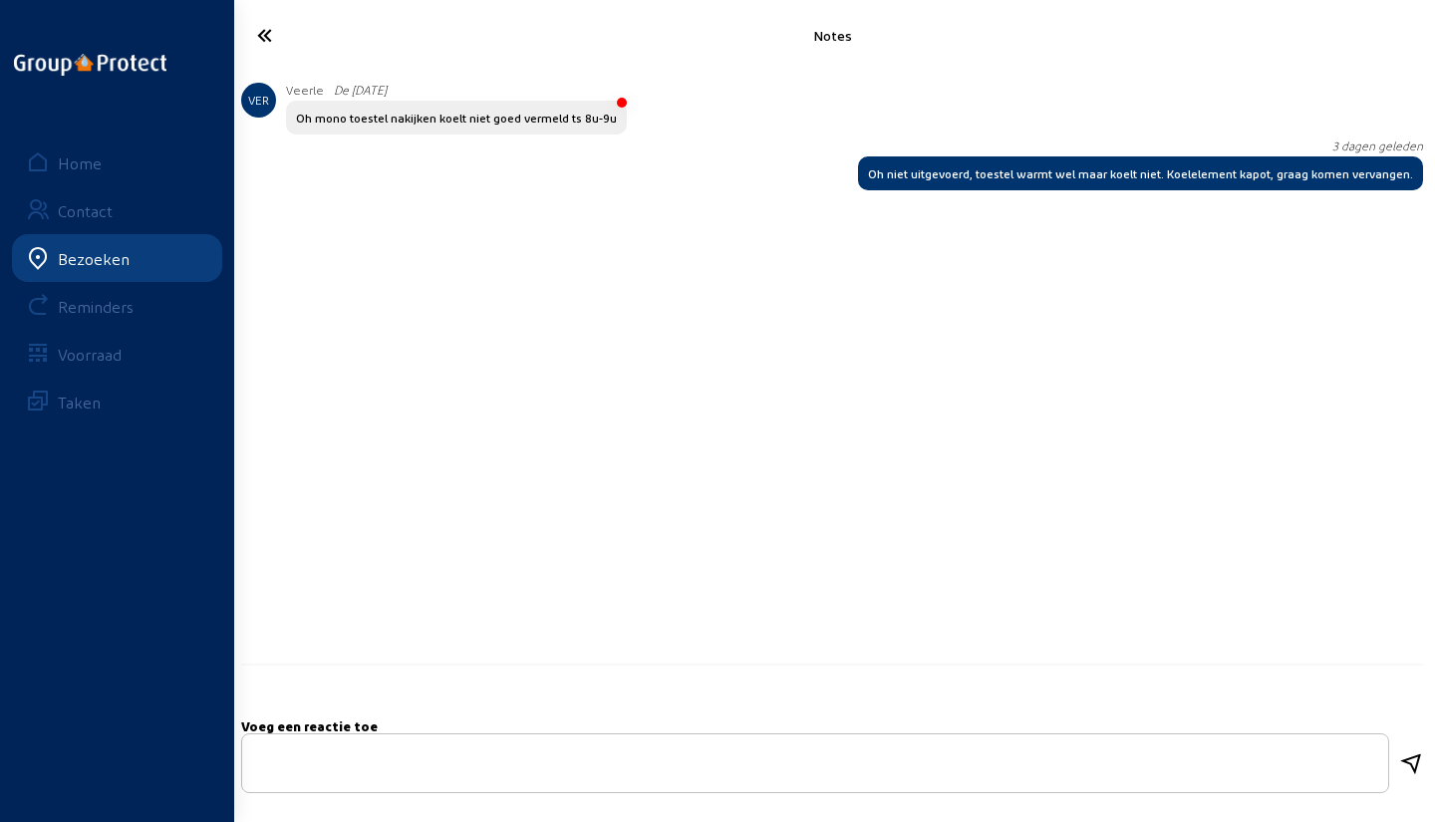
click at [265, 36] on icon at bounding box center [329, 35] width 165 height 35
